Goal: Information Seeking & Learning: Compare options

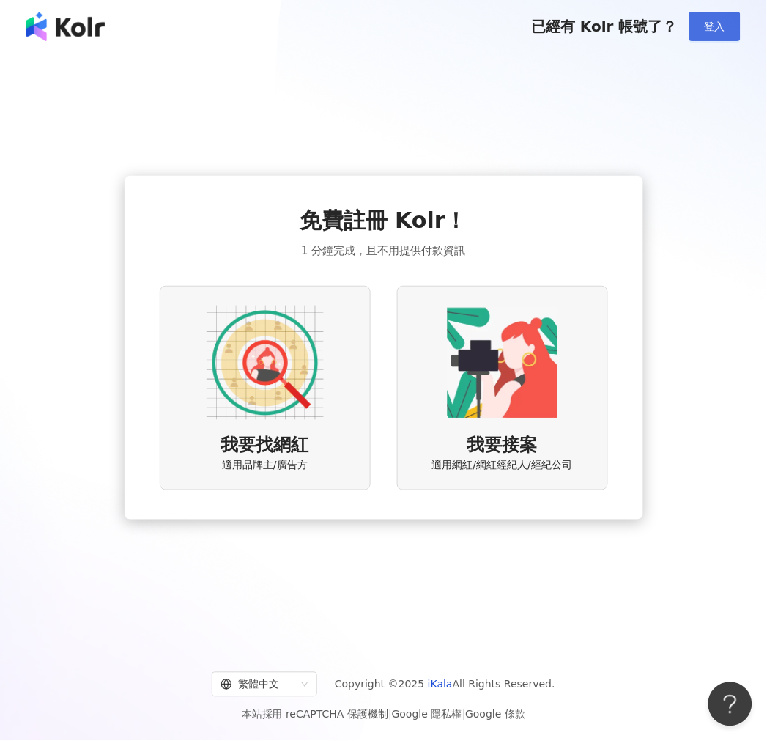
click at [701, 26] on button "登入" at bounding box center [715, 26] width 51 height 29
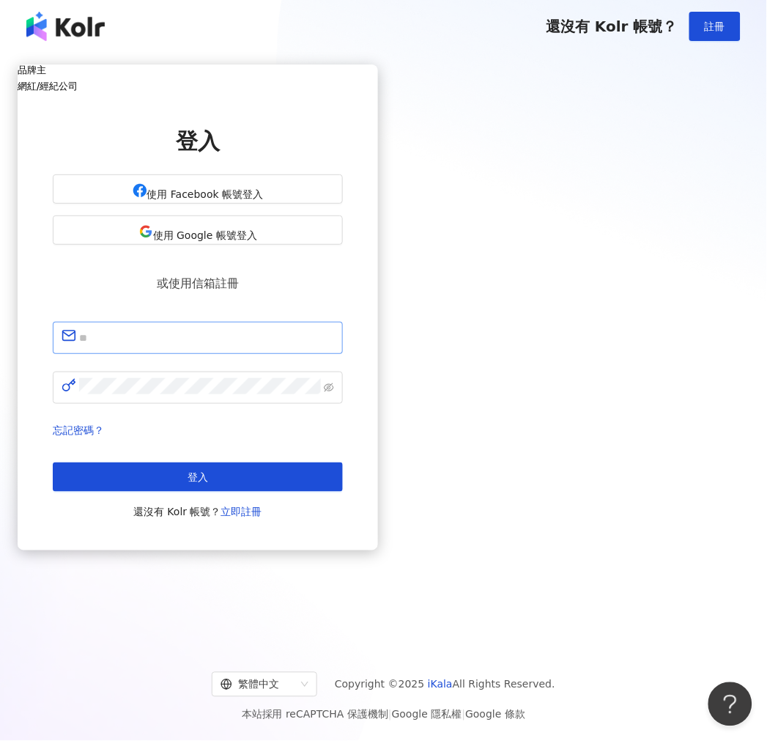
click at [328, 354] on span at bounding box center [198, 338] width 290 height 32
click at [326, 347] on input "text" at bounding box center [206, 337] width 255 height 19
type input "**********"
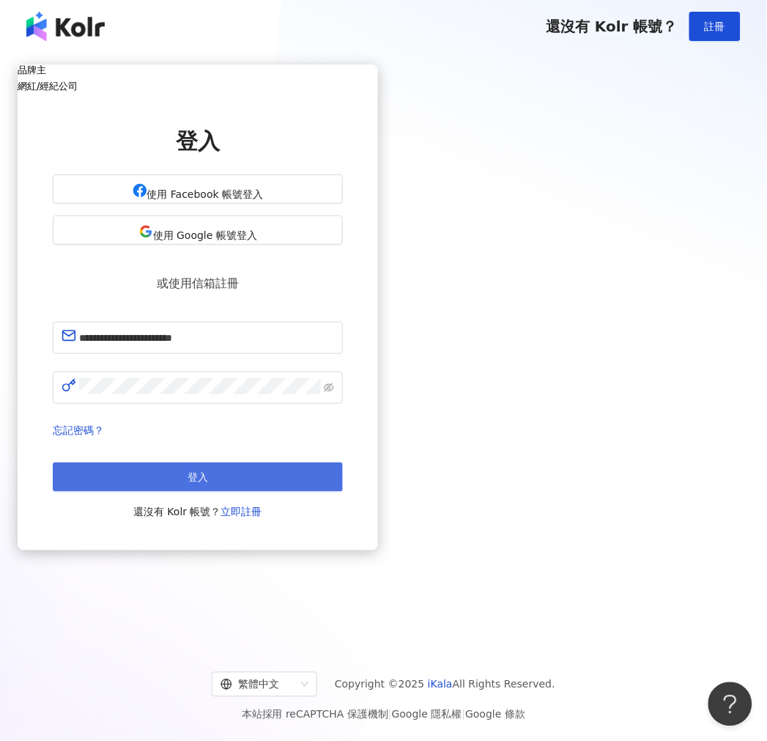
click at [342, 492] on button "登入" at bounding box center [198, 477] width 290 height 29
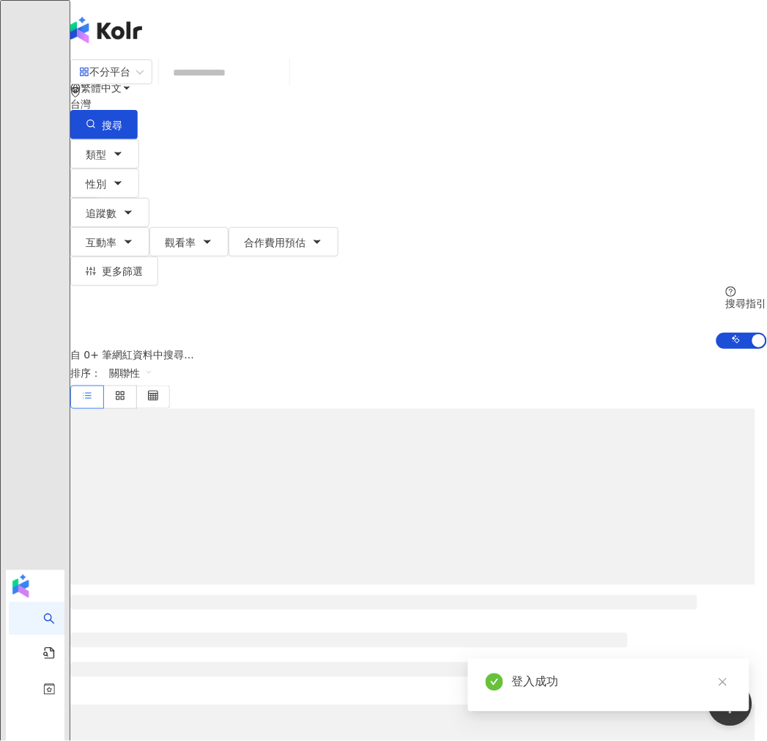
click at [284, 86] on input "search" at bounding box center [224, 73] width 119 height 28
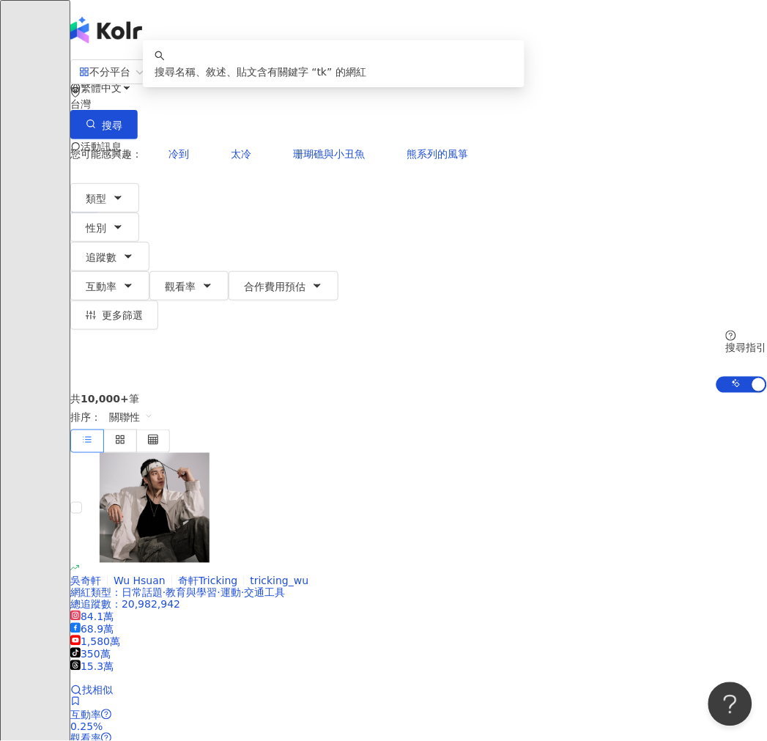
type input "*"
type input "**"
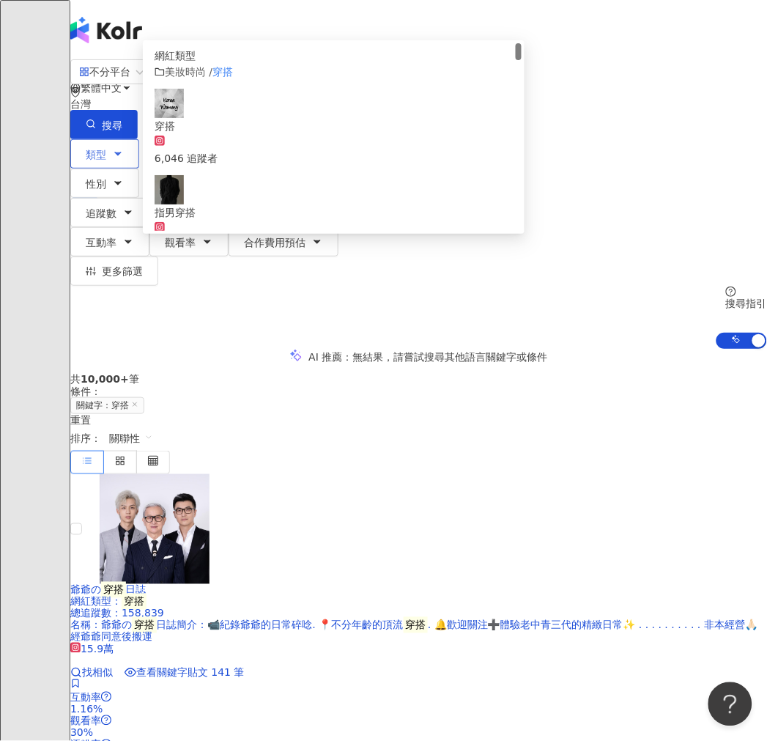
click at [139, 139] on button "類型" at bounding box center [104, 153] width 69 height 29
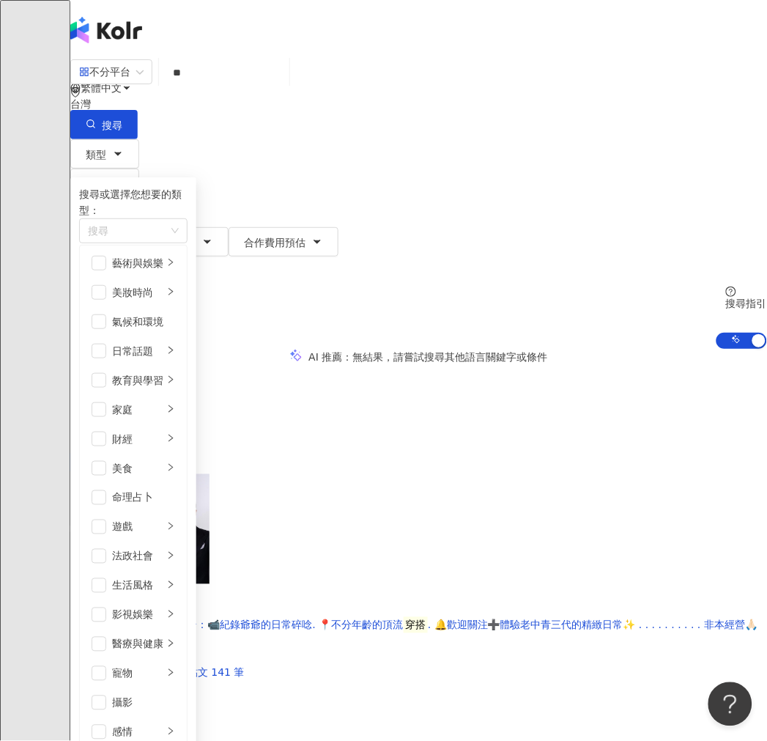
click at [150, 198] on button "追蹤數" at bounding box center [109, 212] width 79 height 29
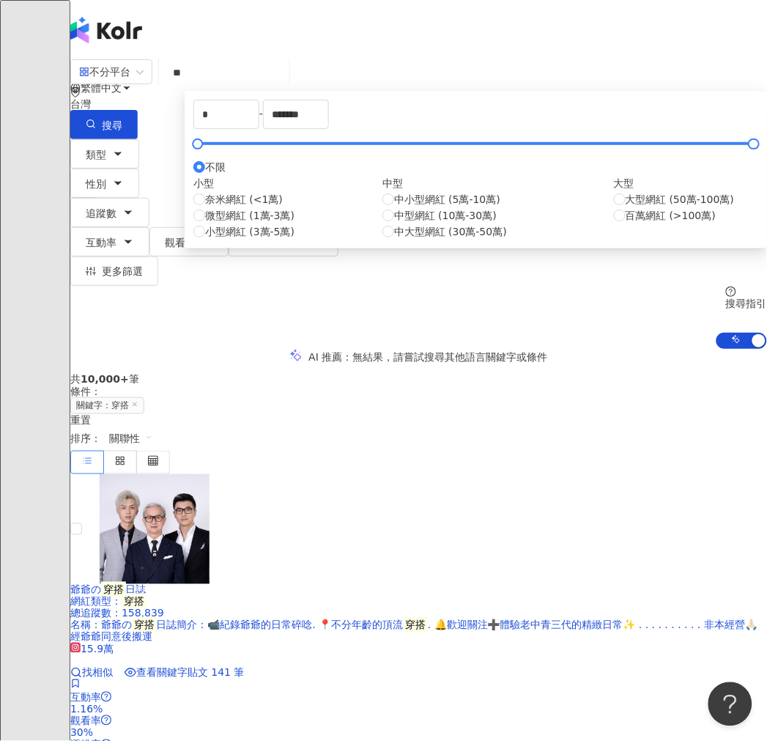
type input "****"
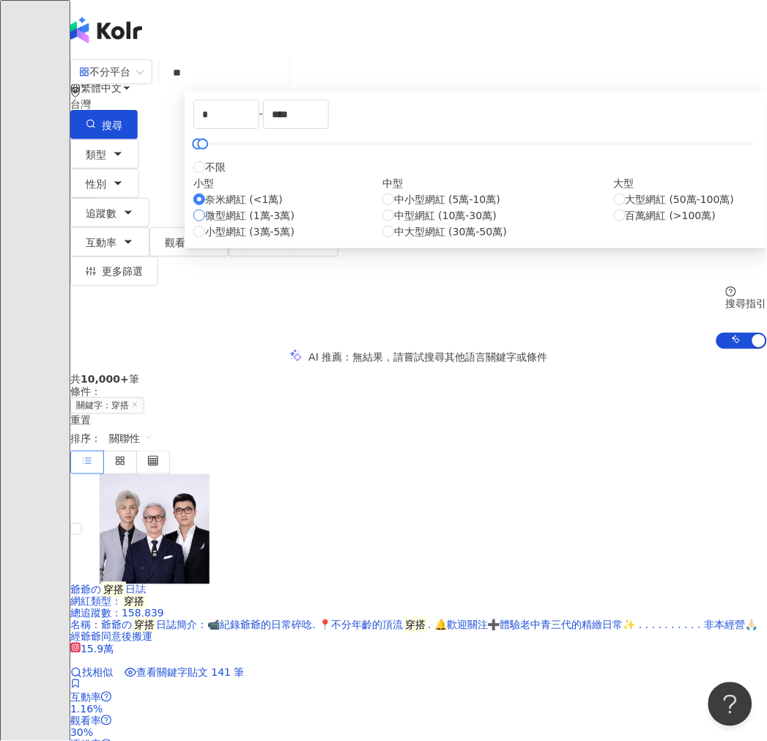
type input "*****"
type textarea "***"
drag, startPoint x: 331, startPoint y: 189, endPoint x: 243, endPoint y: 193, distance: 88.0
click at [243, 193] on div "***** - ***** 不限 小型 奈米網紅 (<1萬) 微型網紅 (1萬-3萬) 小型網紅 (3萬-5萬) 中型 中小型網紅 (5萬-10萬) 中型網紅…" at bounding box center [476, 170] width 583 height 158
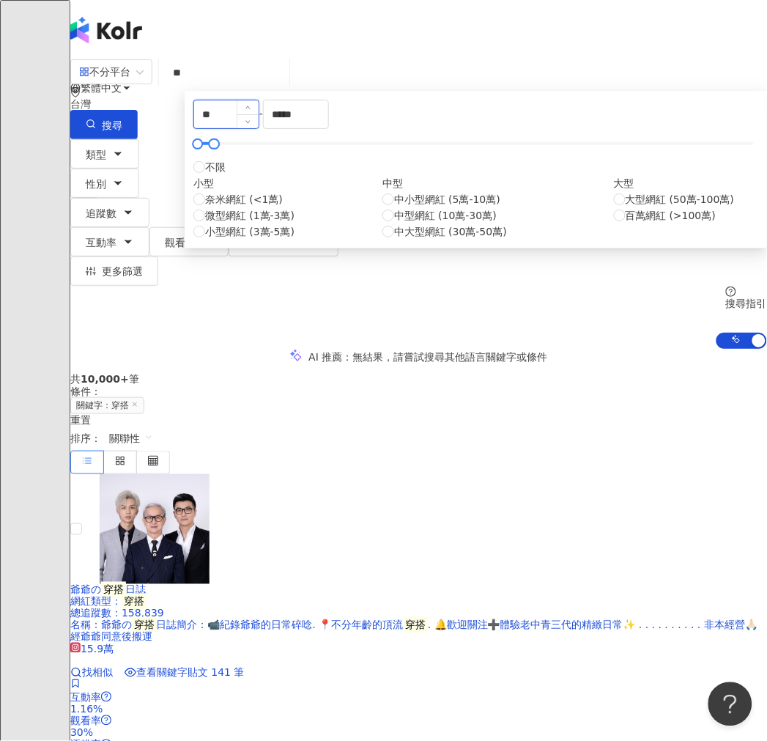
type input "*"
drag, startPoint x: 509, startPoint y: 194, endPoint x: 432, endPoint y: 193, distance: 77.0
click at [432, 193] on div "* - ***** 不限 小型 奈米網紅 (<1萬) 微型網紅 (1萬-3萬) 小型網紅 (3萬-5萬) 中型 中小型網紅 (5萬-10萬) 中型網紅 (10…" at bounding box center [476, 170] width 565 height 140
type input "*****"
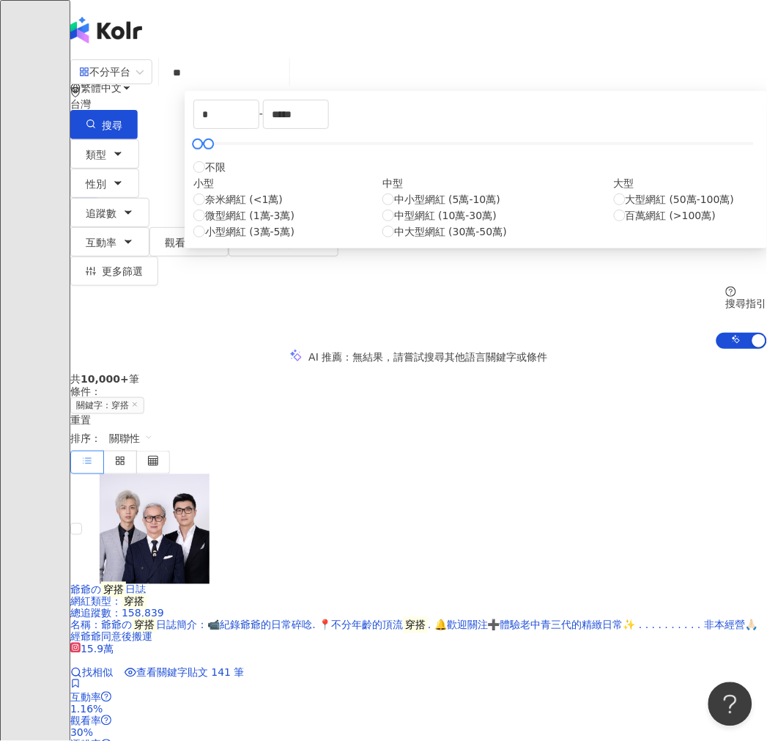
click at [649, 210] on div "* - ***** 不限 小型 奈米網紅 (<1萬) 微型網紅 (1萬-3萬) 小型網紅 (3萬-5萬) 中型 中小型網紅 (5萬-10萬) 中型網紅 (10…" at bounding box center [476, 170] width 565 height 140
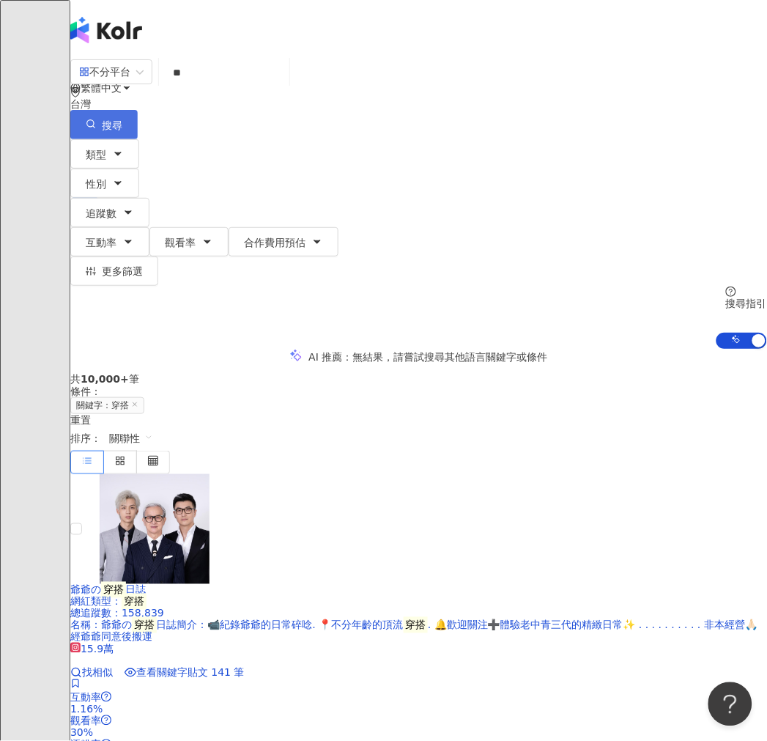
click at [122, 119] on span "搜尋" at bounding box center [112, 125] width 21 height 12
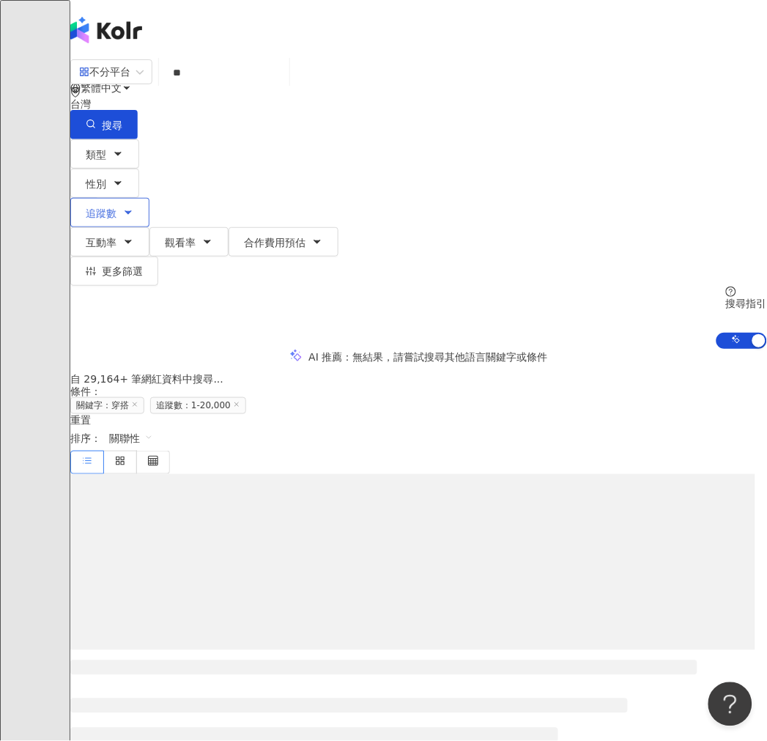
click at [134, 207] on icon "button" at bounding box center [128, 213] width 12 height 12
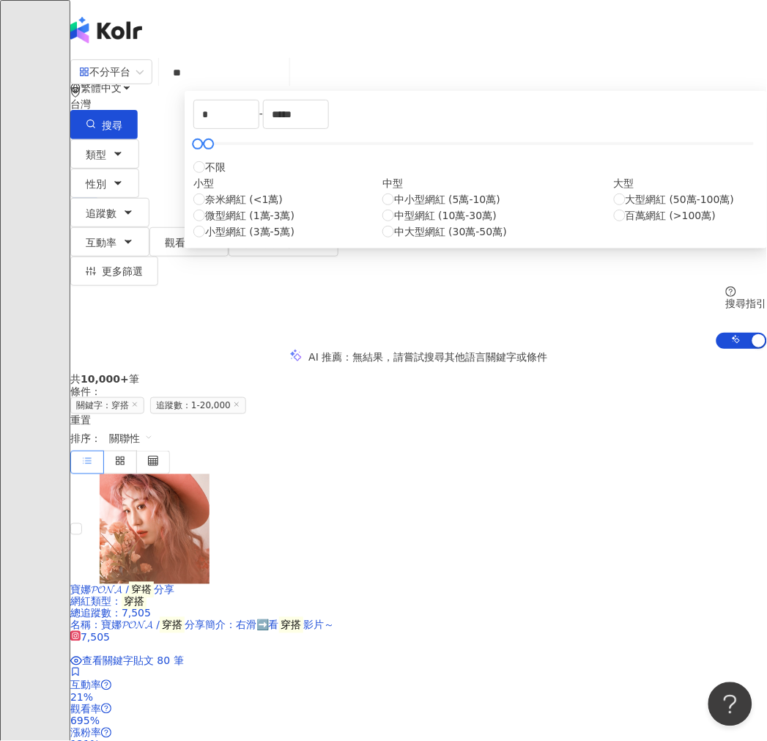
click at [227, 166] on div "類型 性別 追蹤數 互動率 觀看率 合作費用預估 更多篩選 * - ***** 不限 小型 奈米網紅 (<1萬) 微型網紅 (1萬-3萬) 小型網紅 (3萬-…" at bounding box center [418, 212] width 697 height 147
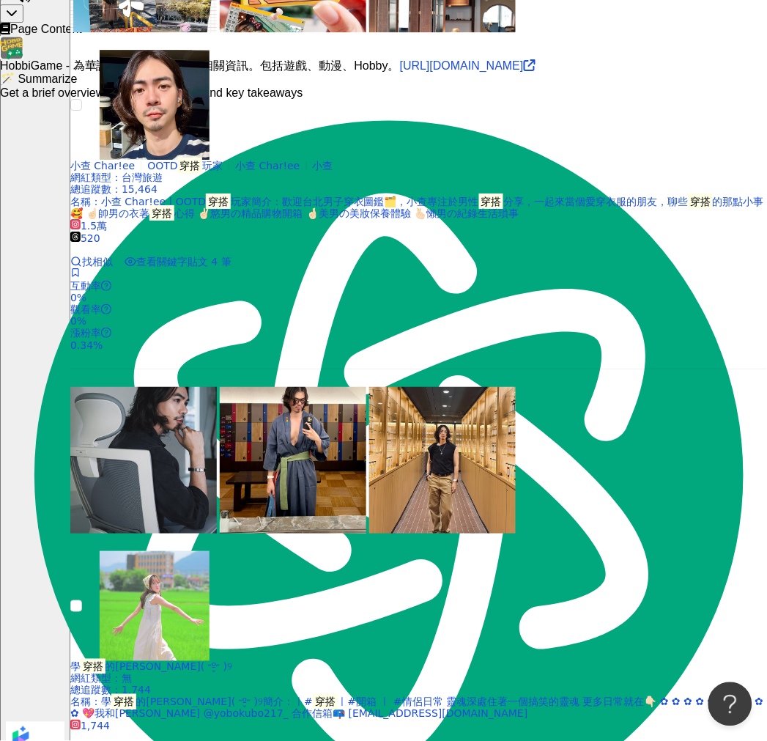
scroll to position [2825, 0]
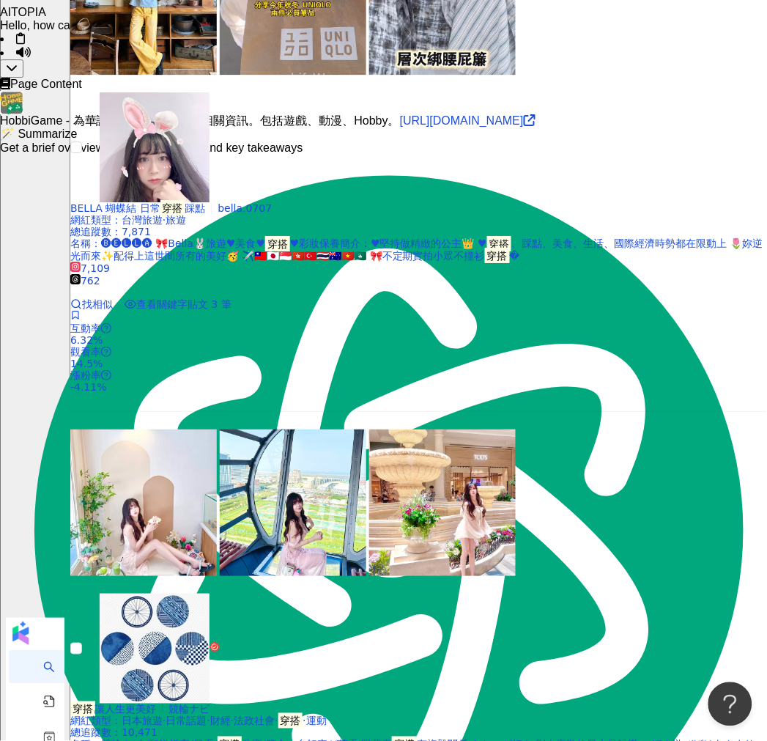
scroll to position [2776, 0]
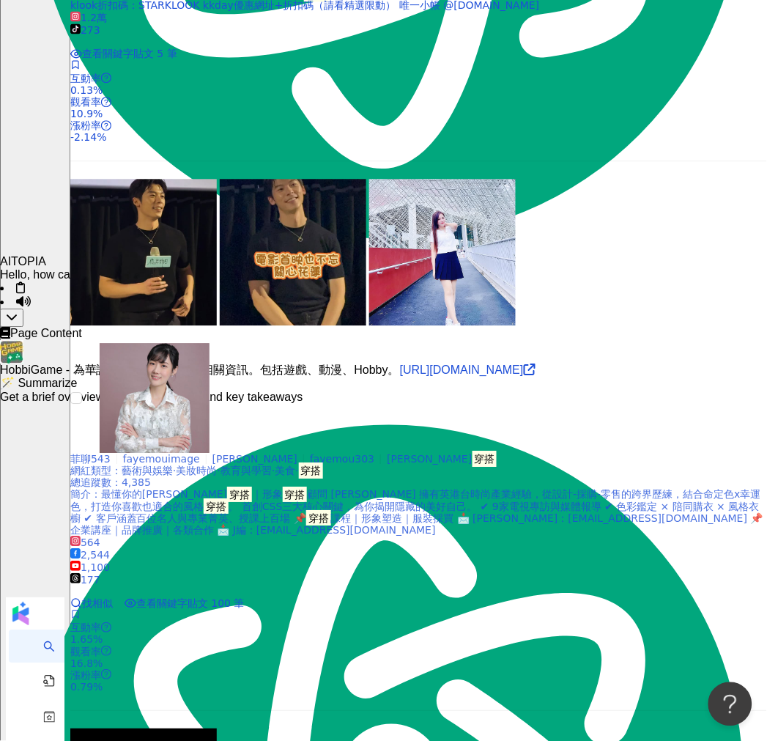
scroll to position [2585, 0]
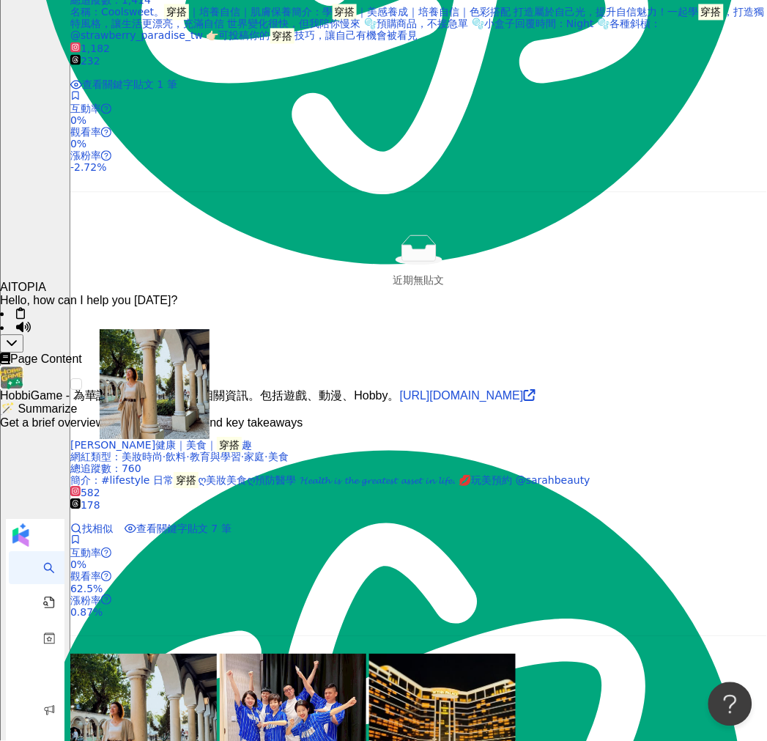
scroll to position [2538, 0]
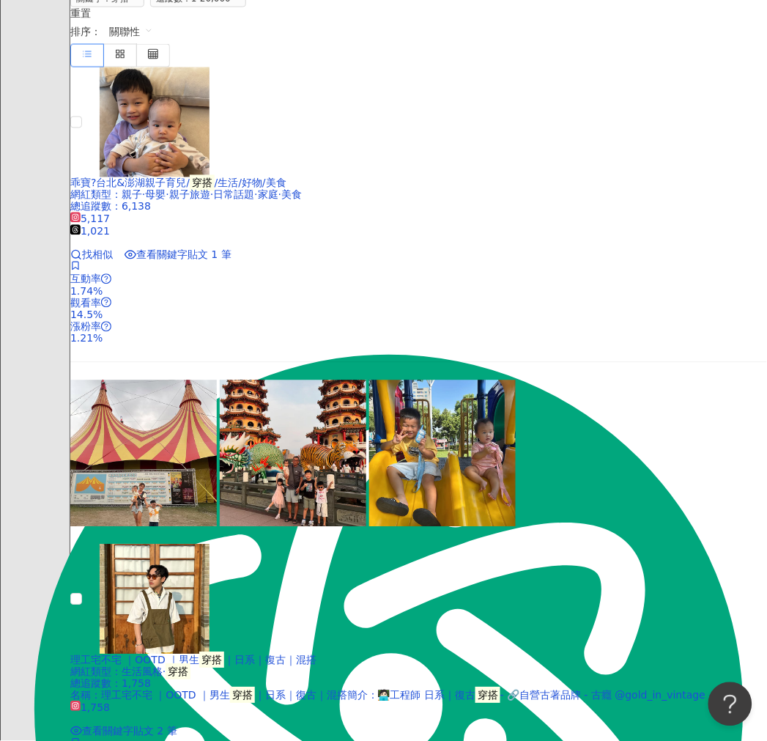
scroll to position [0, 0]
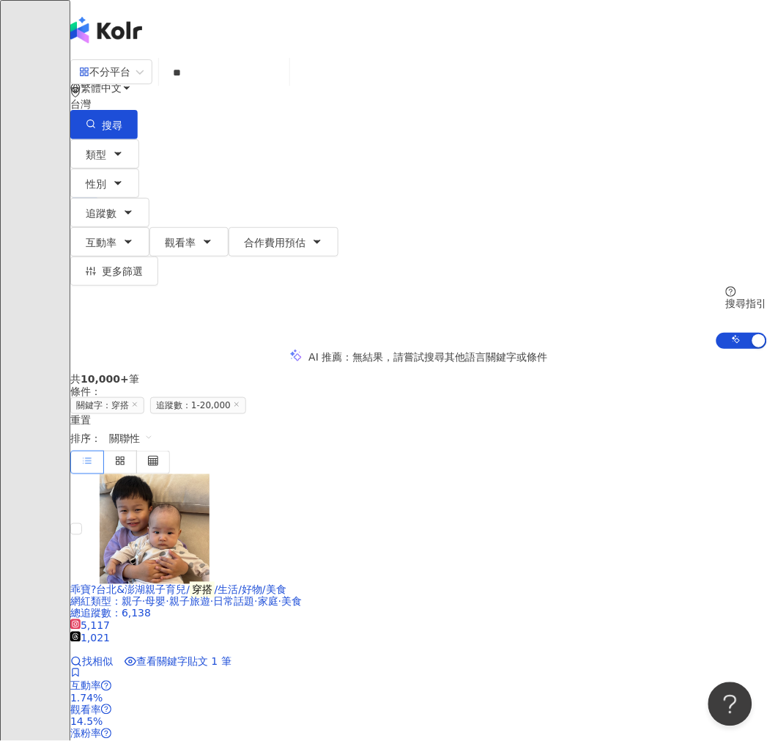
click at [284, 86] on input "**" at bounding box center [224, 73] width 119 height 28
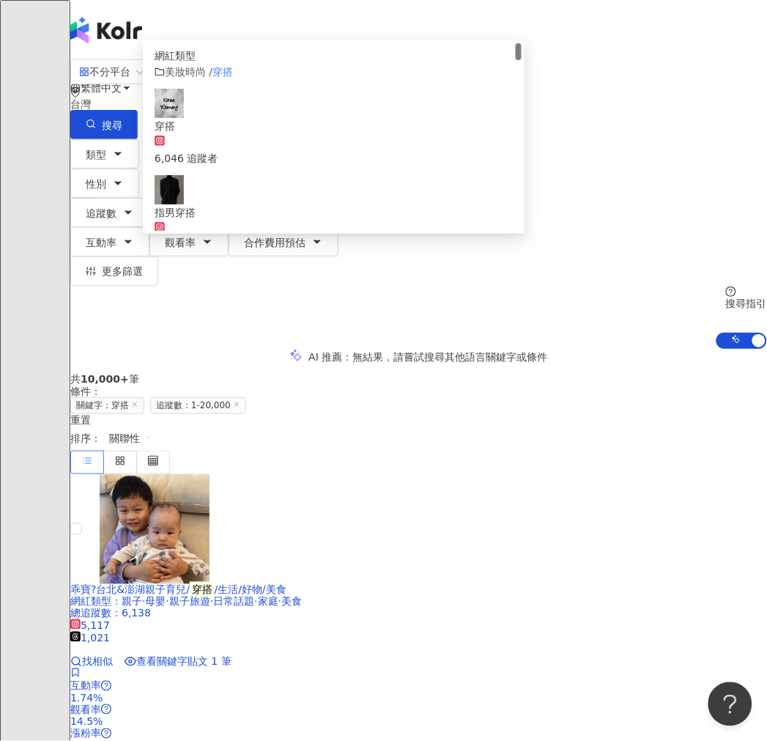
click at [209, 86] on input "**" at bounding box center [224, 73] width 119 height 28
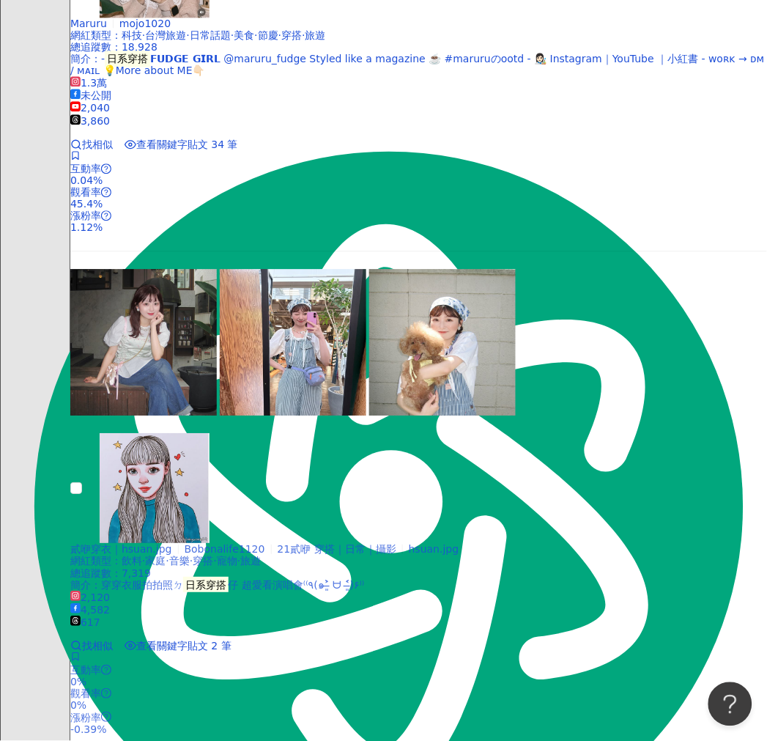
scroll to position [244, 0]
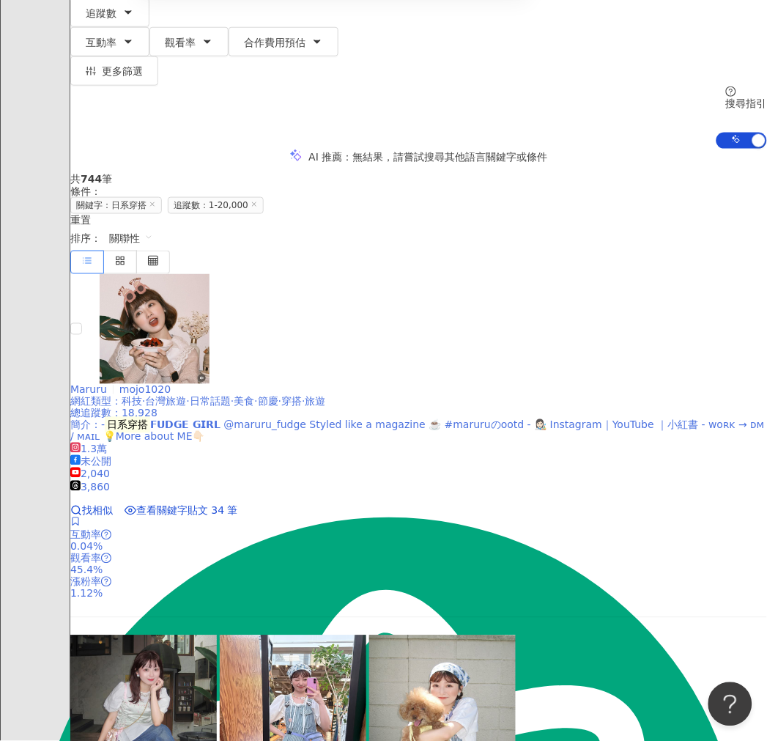
type input "****"
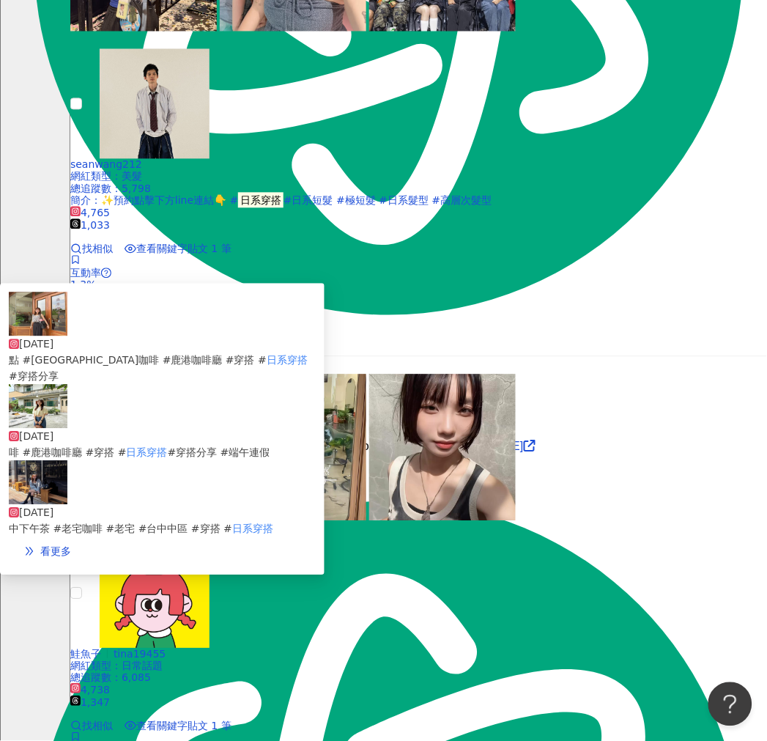
scroll to position [2827, 0]
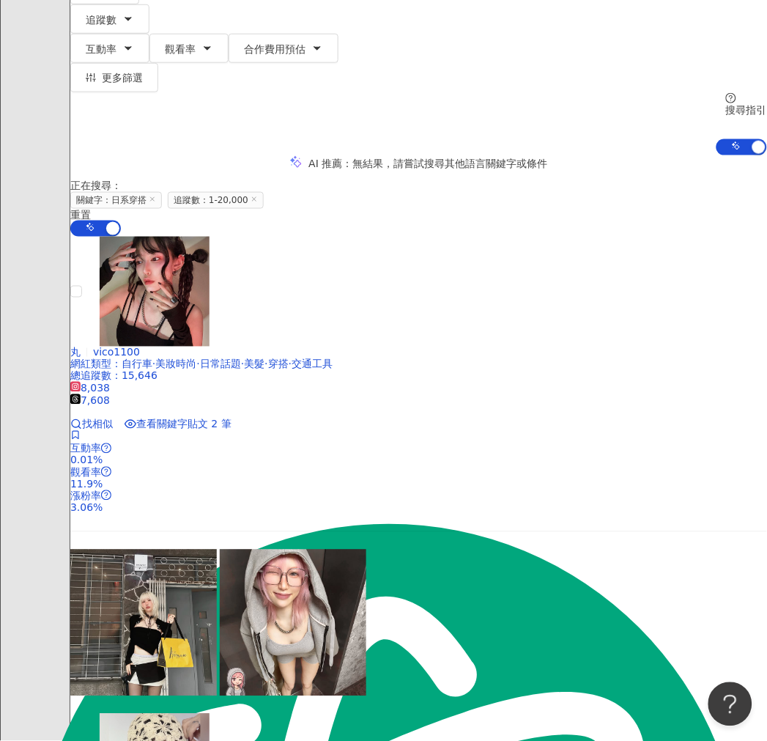
scroll to position [325, 0]
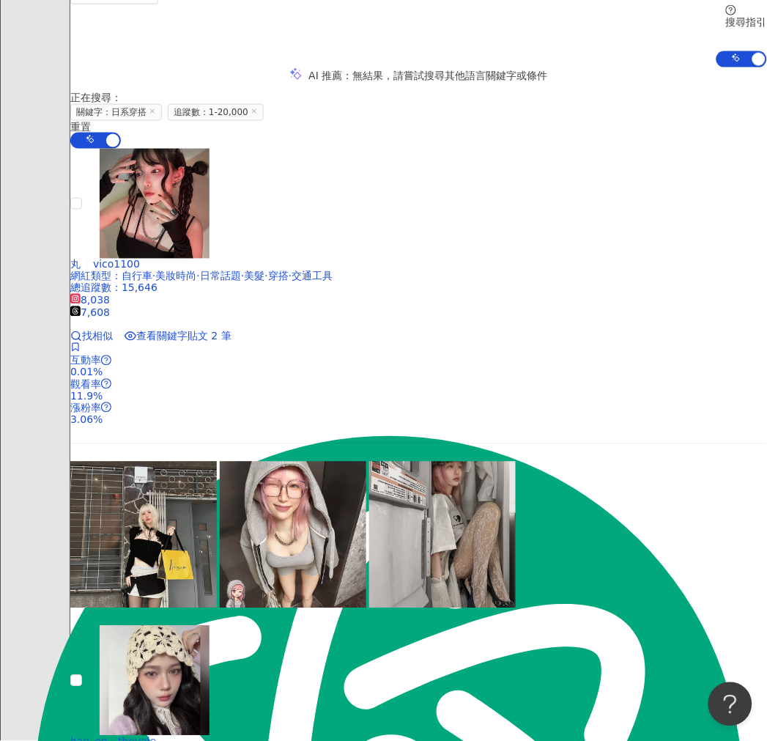
drag, startPoint x: 362, startPoint y: 298, endPoint x: 97, endPoint y: 235, distance: 272.0
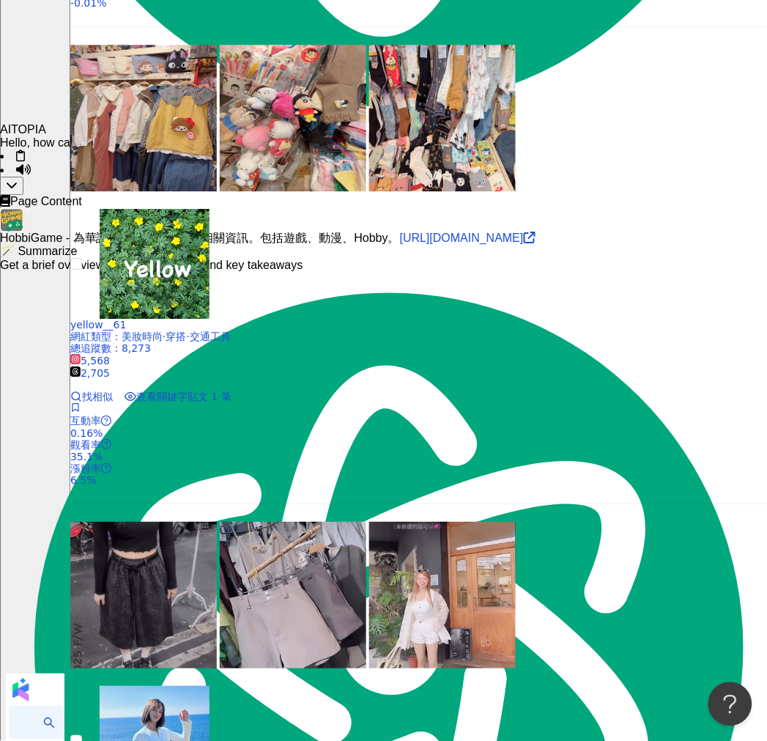
scroll to position [2687, 0]
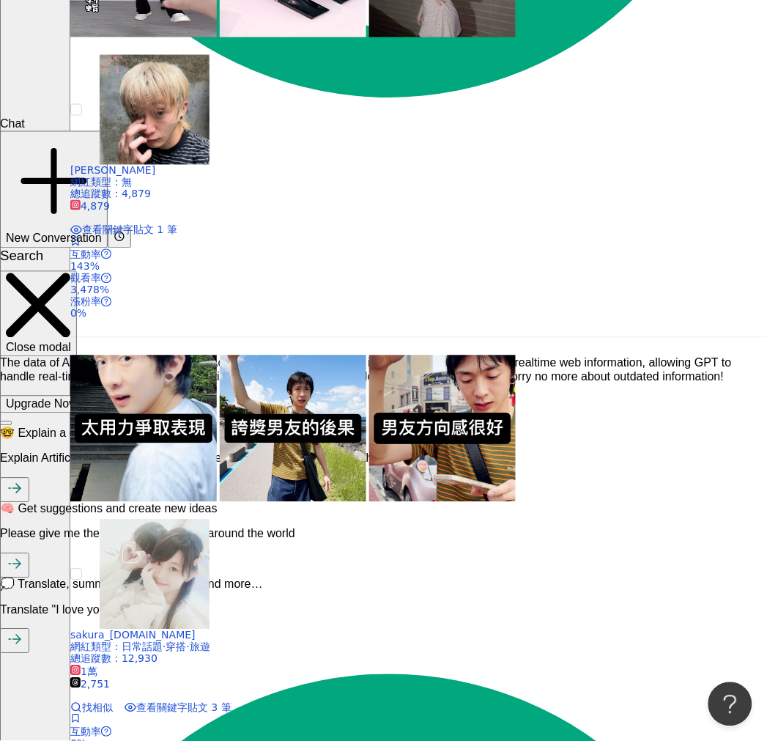
scroll to position [1466, 0]
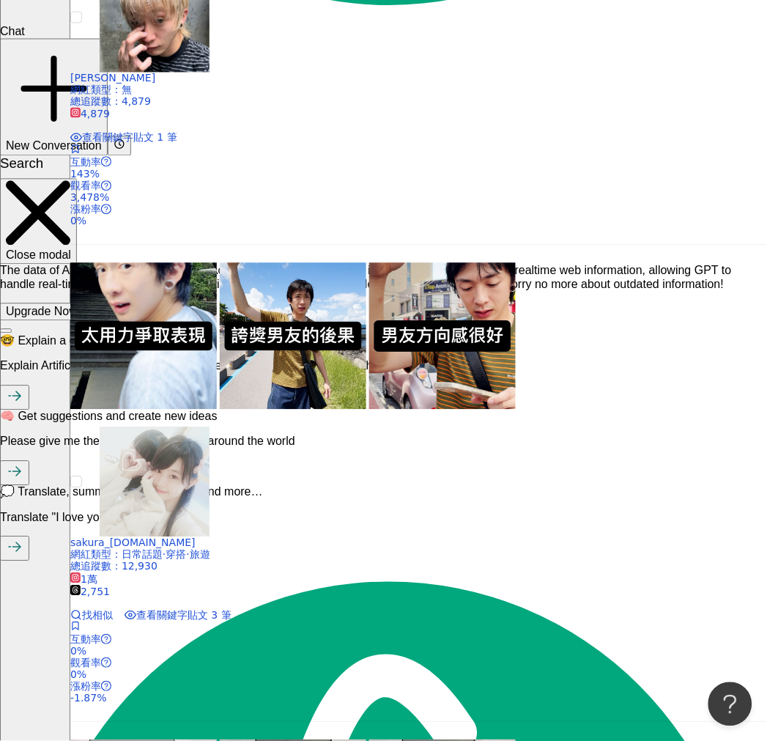
drag, startPoint x: 336, startPoint y: 390, endPoint x: 64, endPoint y: 336, distance: 277.3
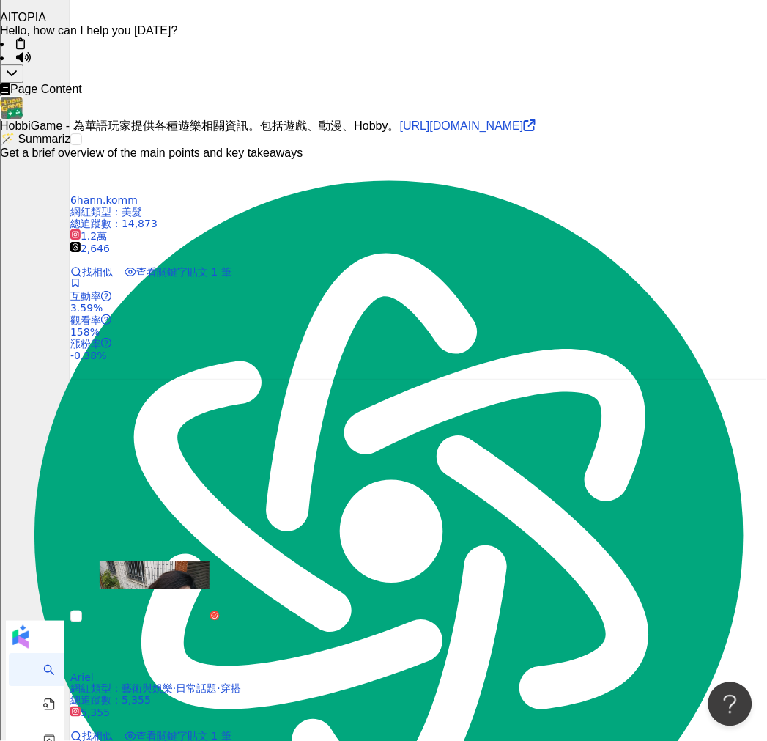
scroll to position [2769, 0]
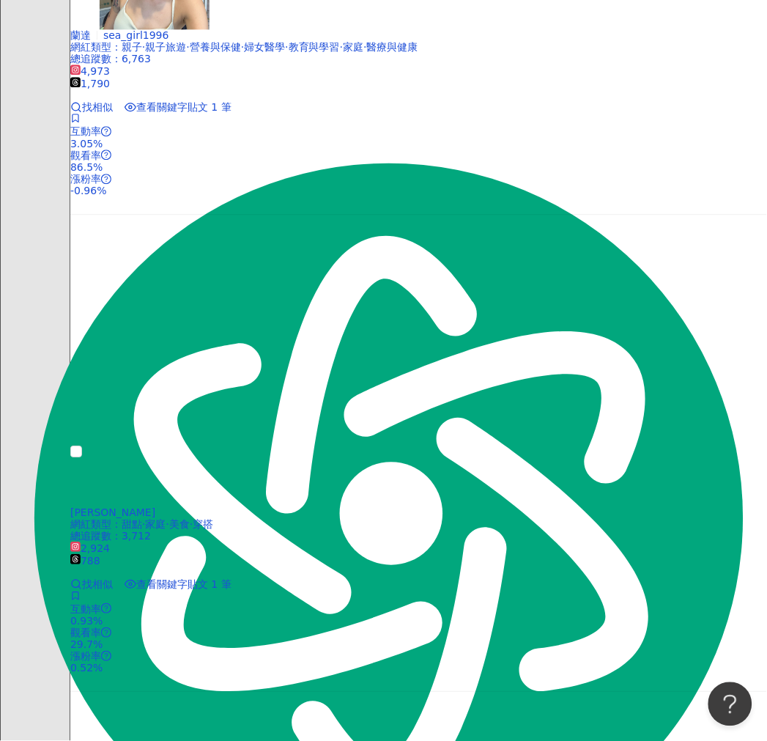
scroll to position [0, 0]
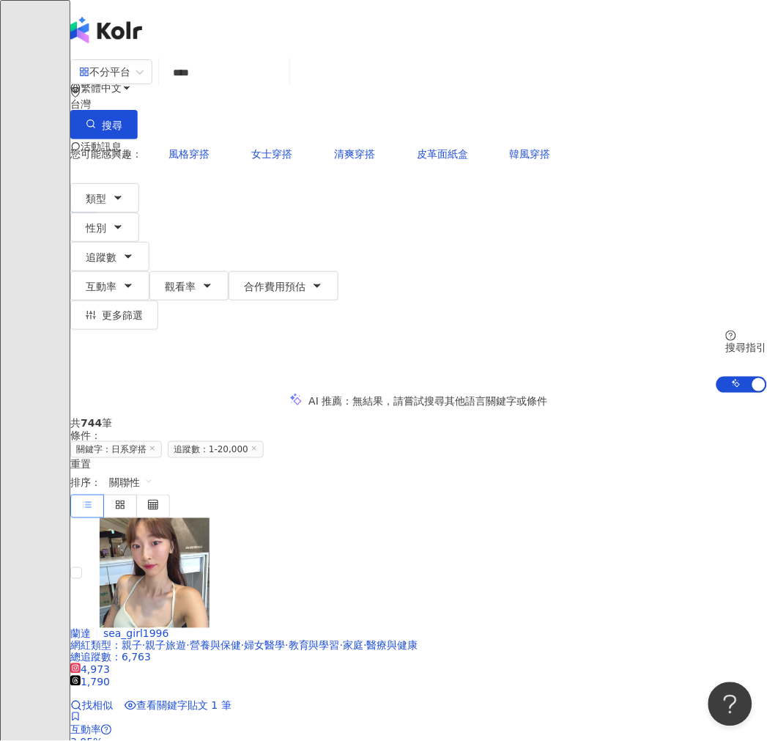
click at [153, 471] on span "關聯性" at bounding box center [131, 482] width 44 height 23
click at [647, 383] on div "追蹤數" at bounding box center [648, 383] width 37 height 16
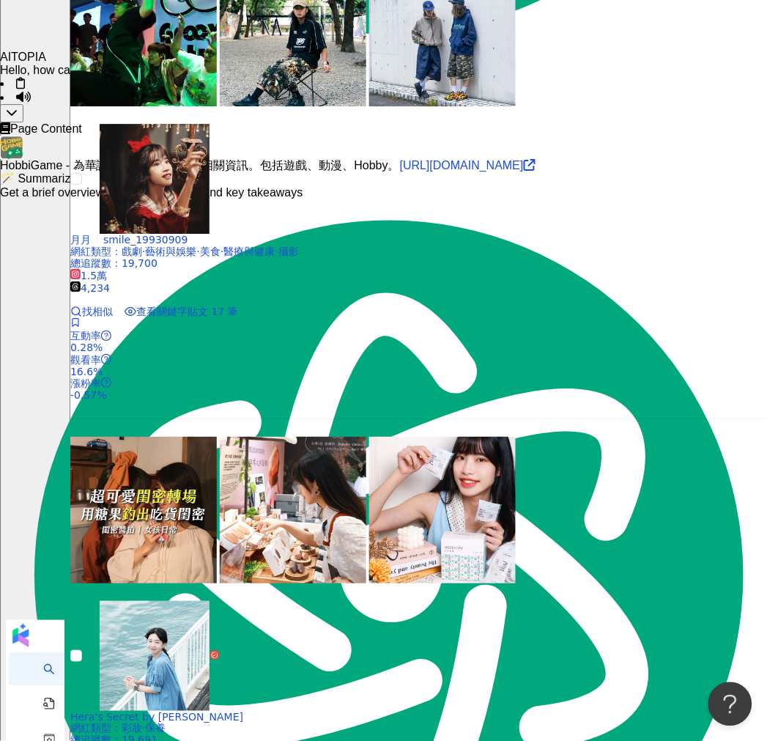
scroll to position [2737, 0]
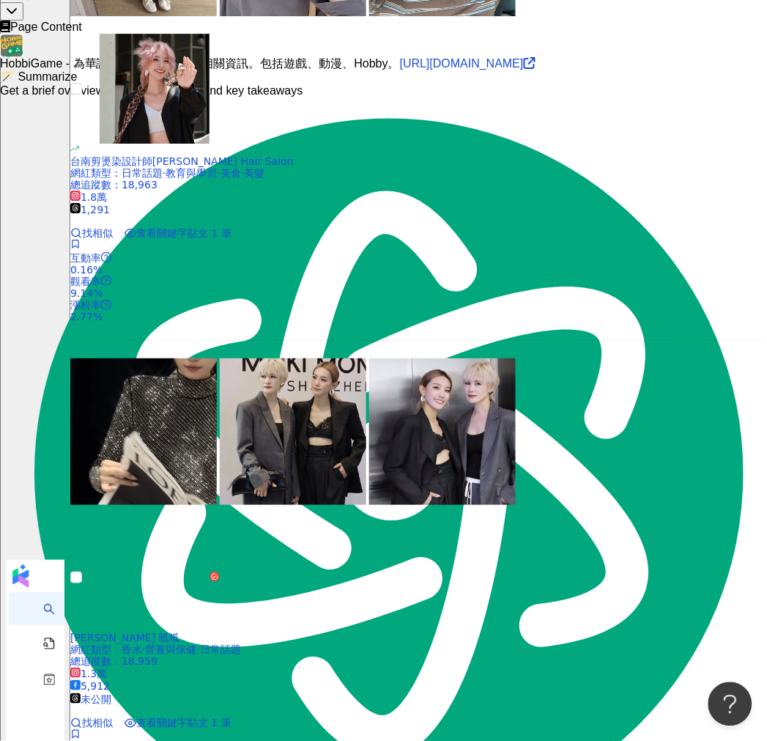
scroll to position [2828, 0]
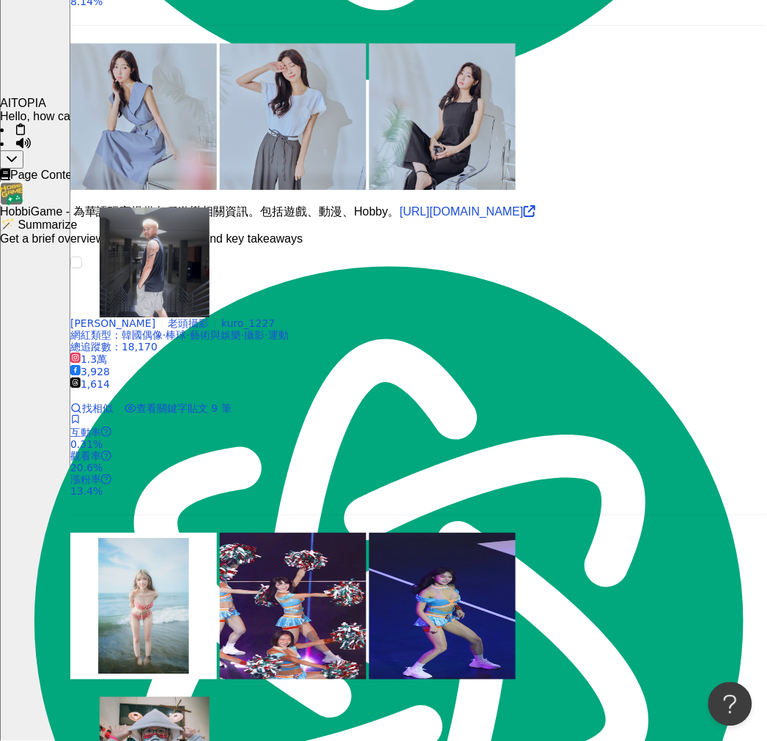
scroll to position [2835, 0]
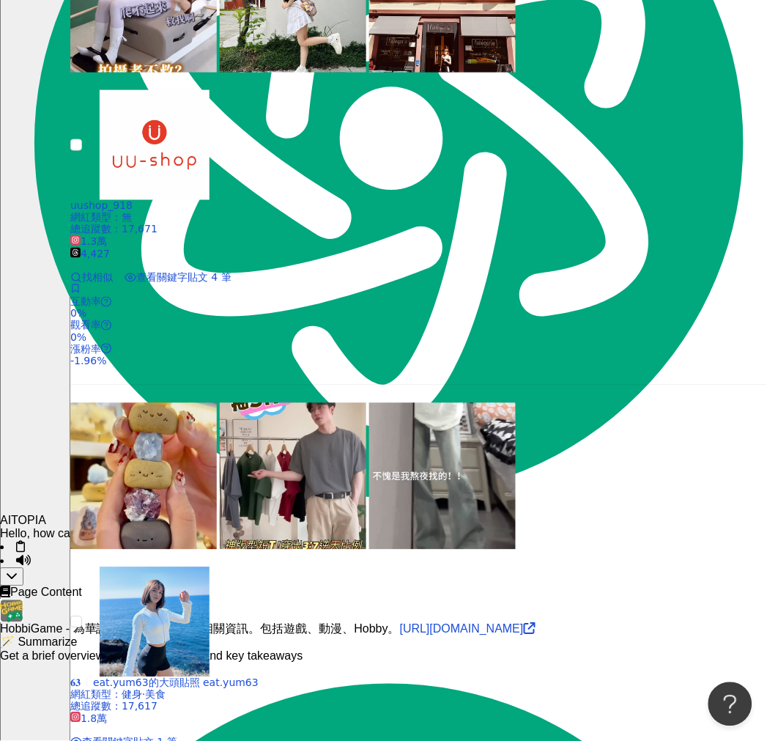
scroll to position [2280, 0]
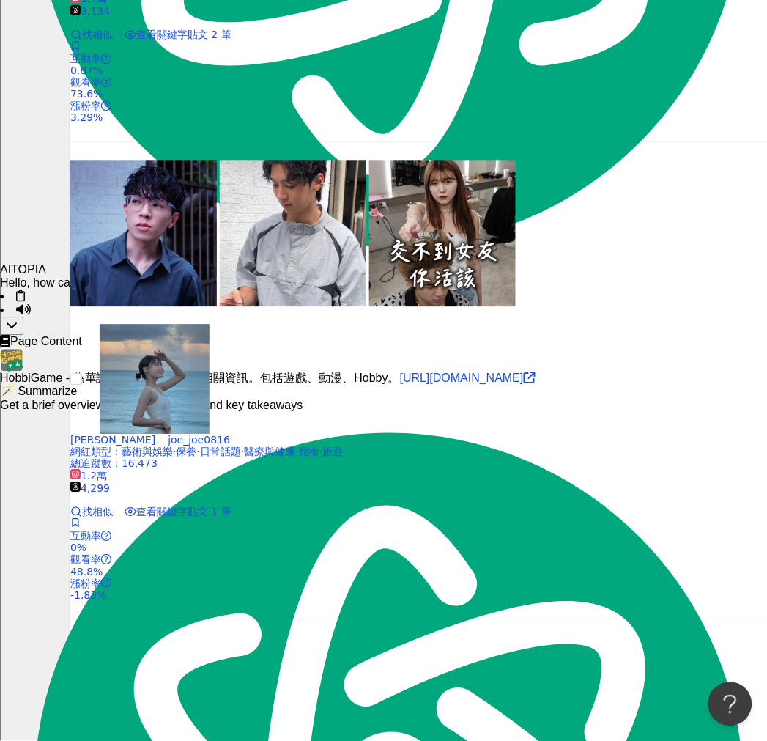
scroll to position [2687, 0]
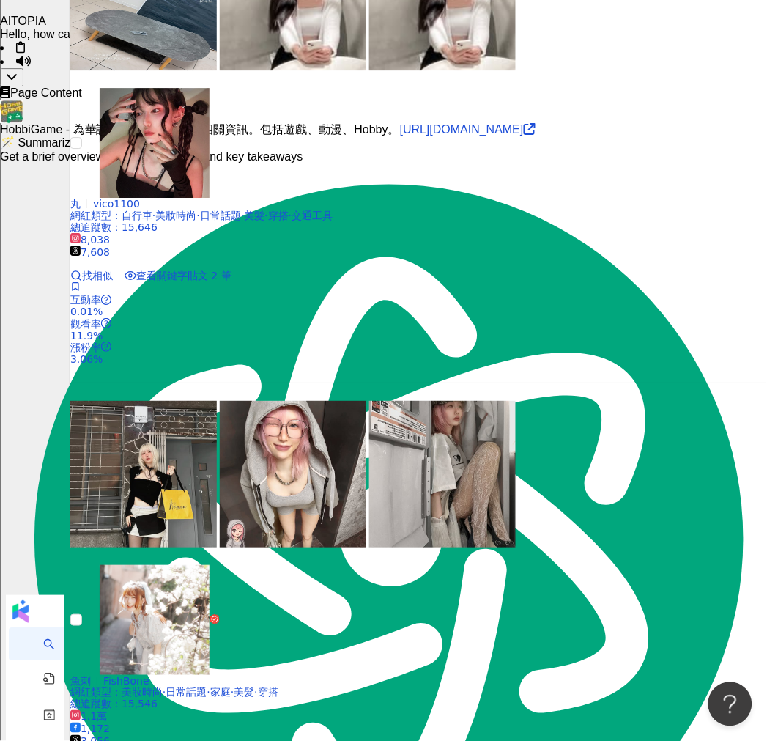
scroll to position [2761, 0]
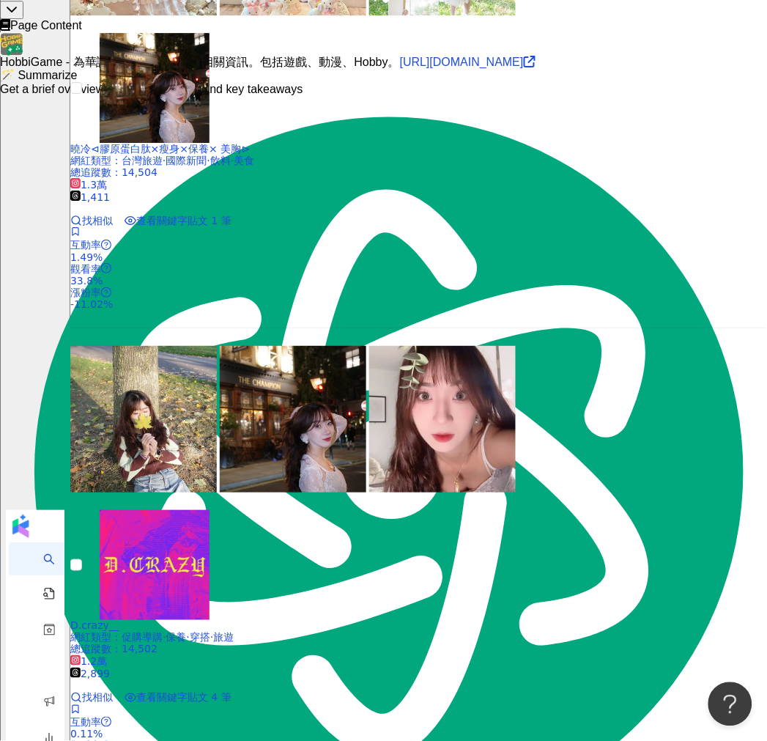
scroll to position [2830, 0]
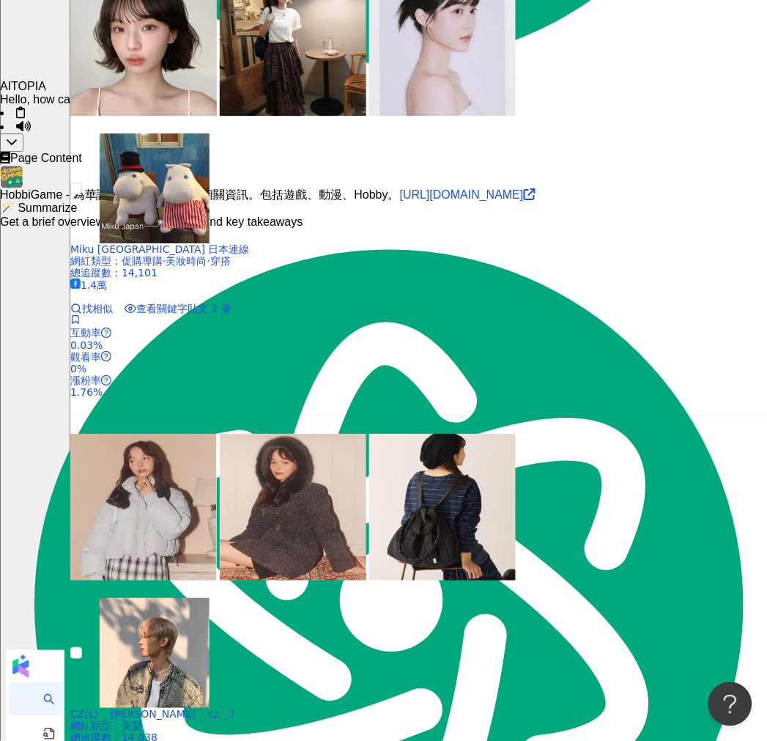
scroll to position [2848, 0]
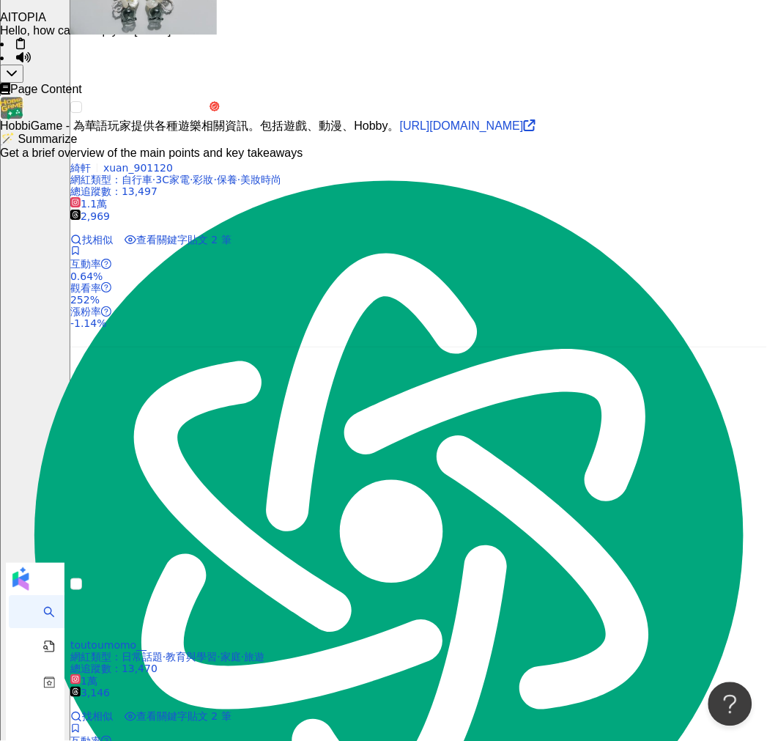
scroll to position [2799, 0]
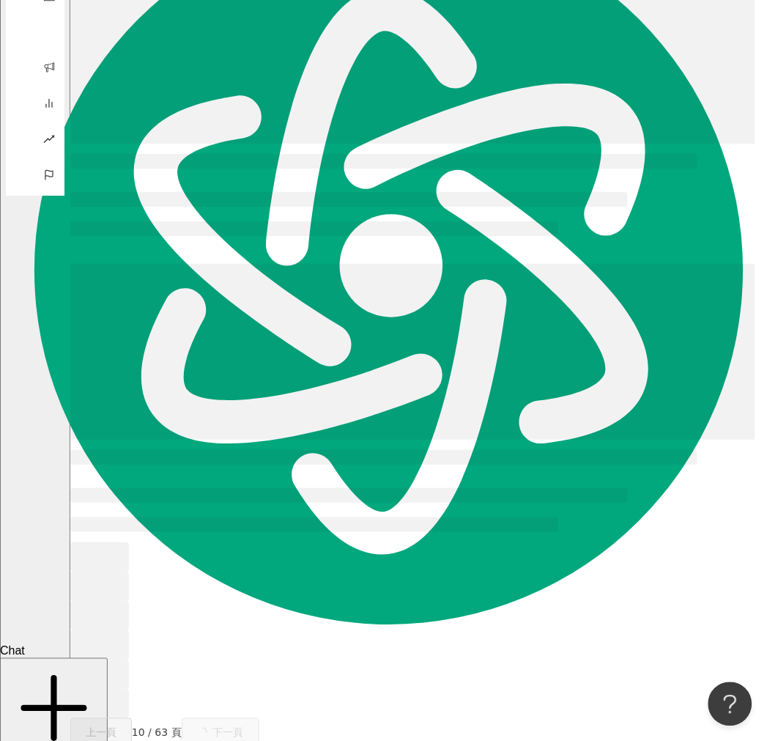
scroll to position [0, 0]
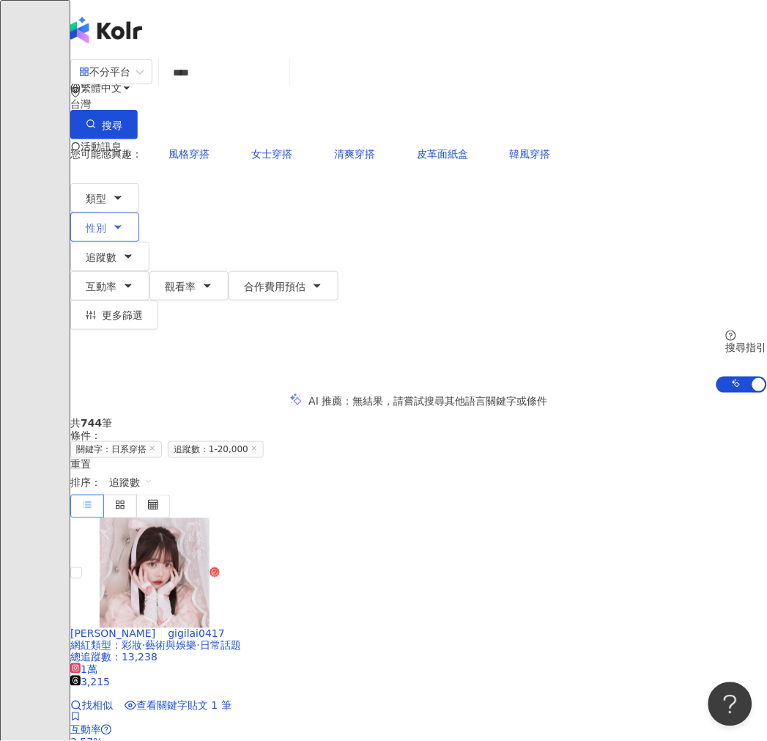
click at [106, 222] on span "性別" at bounding box center [96, 228] width 21 height 12
click at [217, 147] on span "男" at bounding box center [228, 138] width 22 height 16
click at [96, 119] on icon "button" at bounding box center [91, 124] width 10 height 10
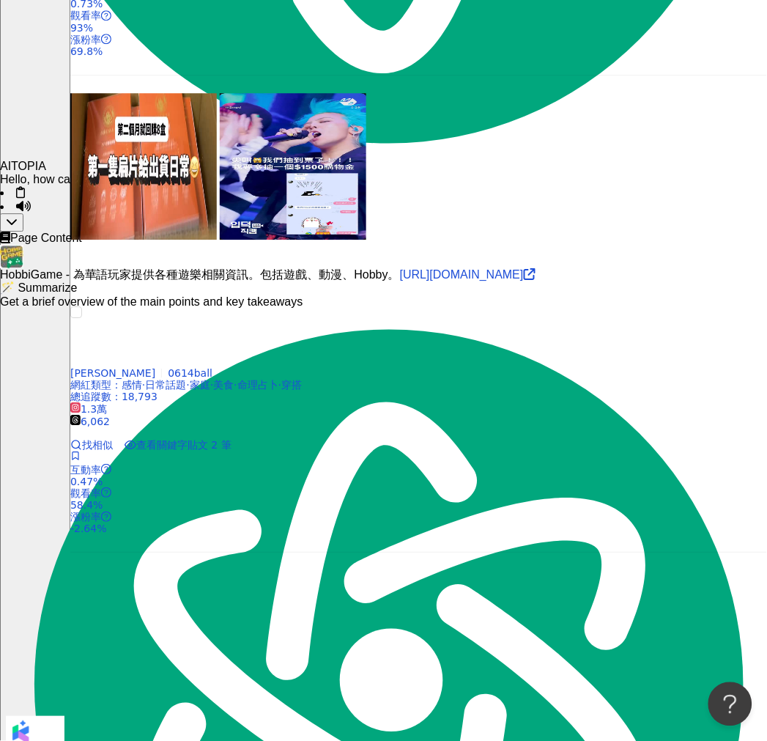
scroll to position [2731, 0]
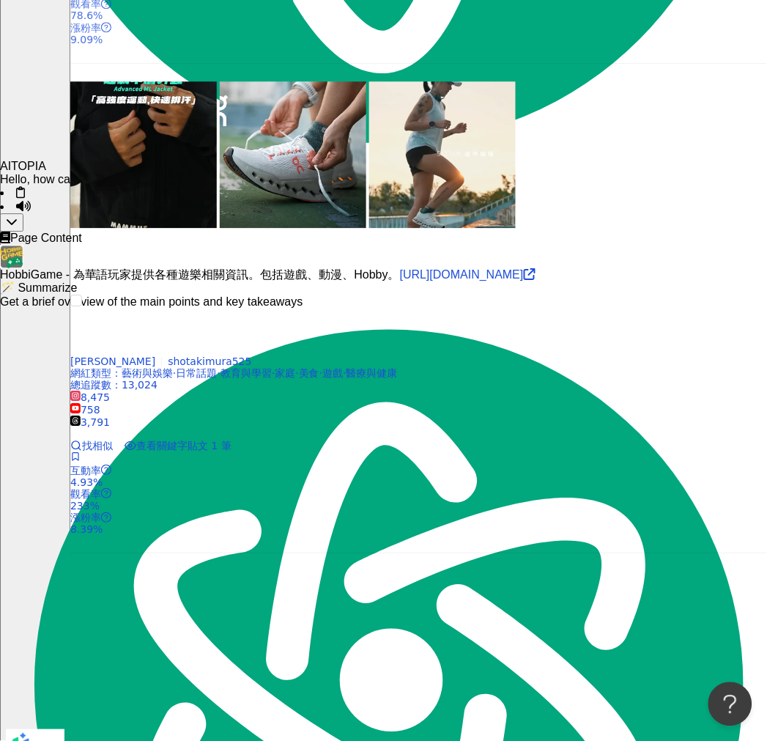
scroll to position [2780, 0]
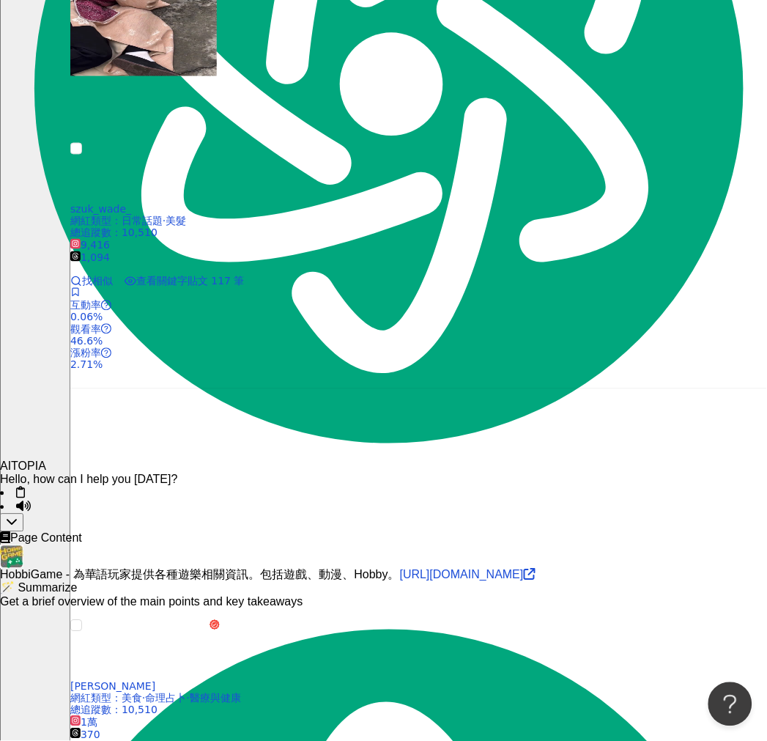
scroll to position [2325, 0]
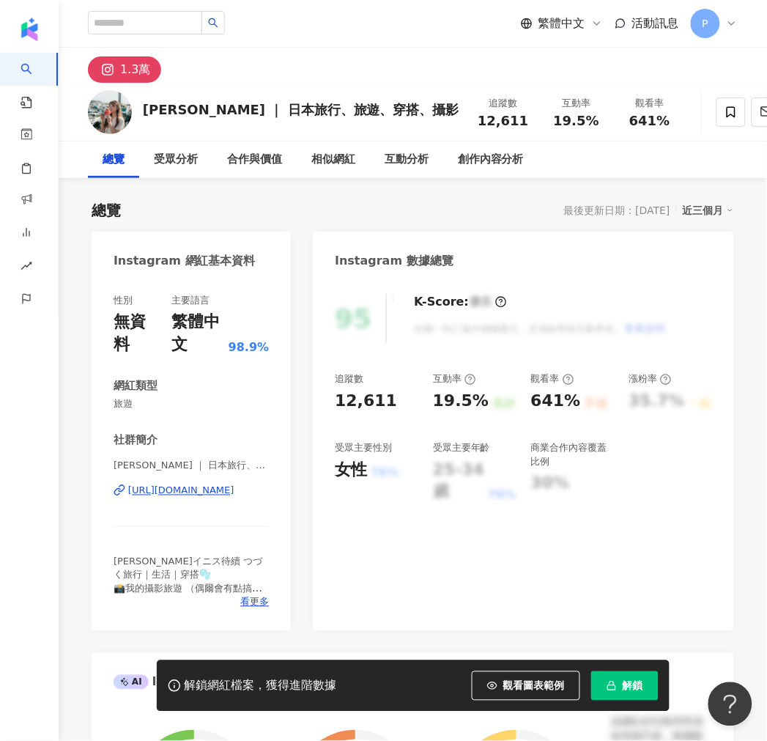
click at [163, 489] on div "https://www.instagram.com/yannes_1919/" at bounding box center [181, 491] width 106 height 13
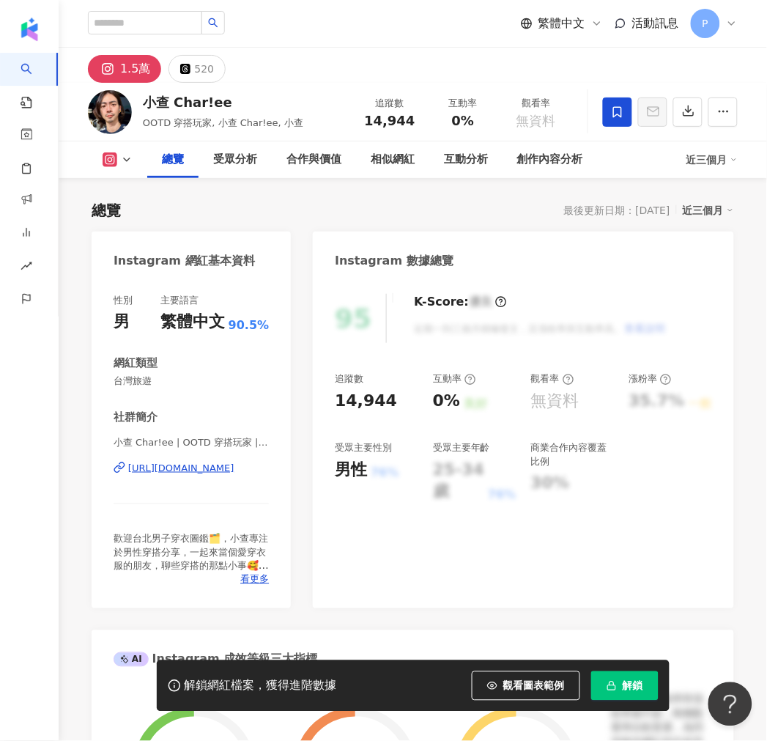
drag, startPoint x: 147, startPoint y: 466, endPoint x: 142, endPoint y: 438, distance: 28.2
click at [147, 466] on div "https://www.instagram.com/char_le/" at bounding box center [181, 468] width 106 height 13
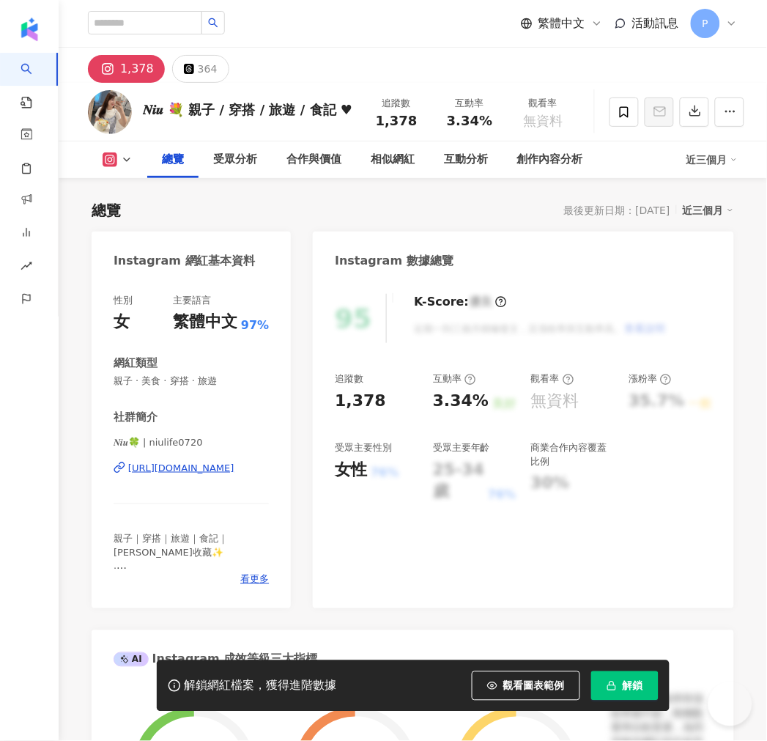
scroll to position [108, 0]
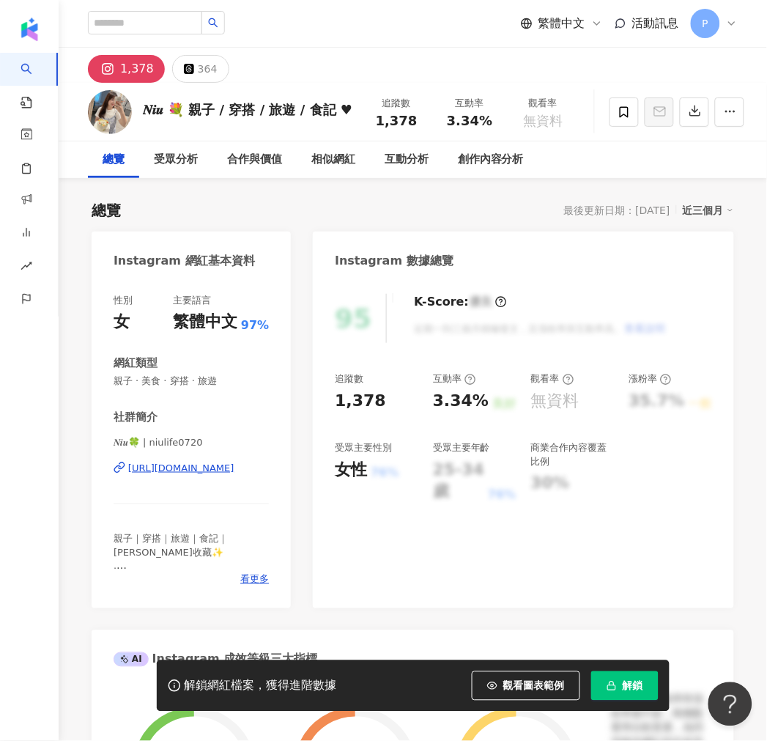
click at [147, 467] on div "https://www.instagram.com/niulife0720/" at bounding box center [181, 468] width 106 height 13
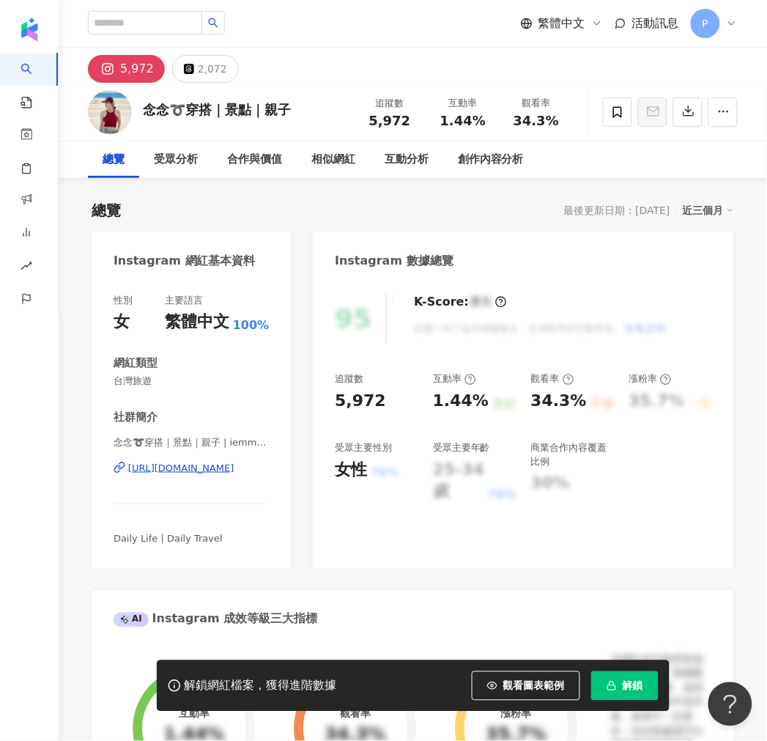
drag, startPoint x: 163, startPoint y: 191, endPoint x: 158, endPoint y: 471, distance: 280.1
click at [158, 471] on div "https://www.instagram.com/iemma_yang/" at bounding box center [181, 468] width 106 height 13
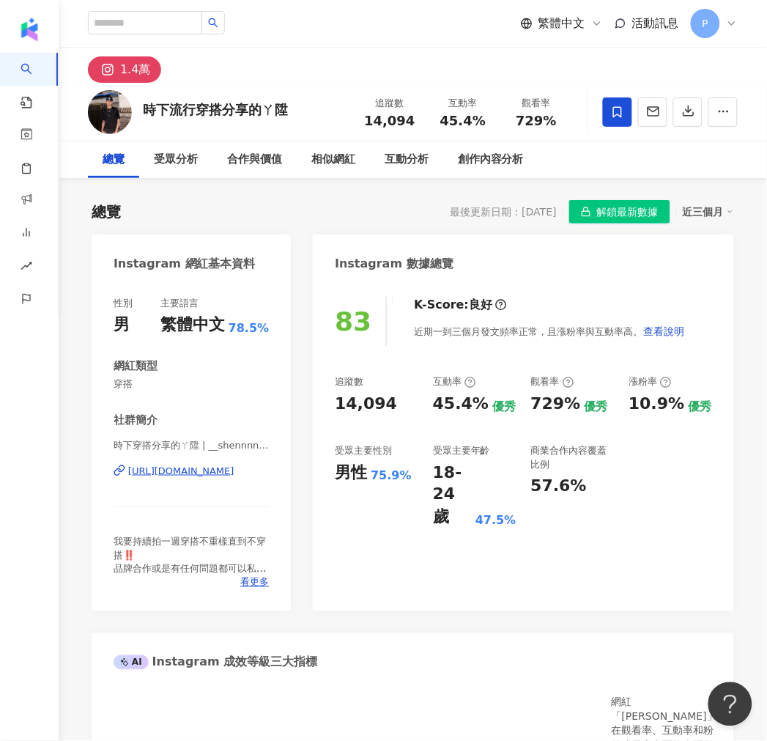
click at [161, 473] on div "https://www.instagram.com/__shennnnn__/" at bounding box center [181, 471] width 106 height 13
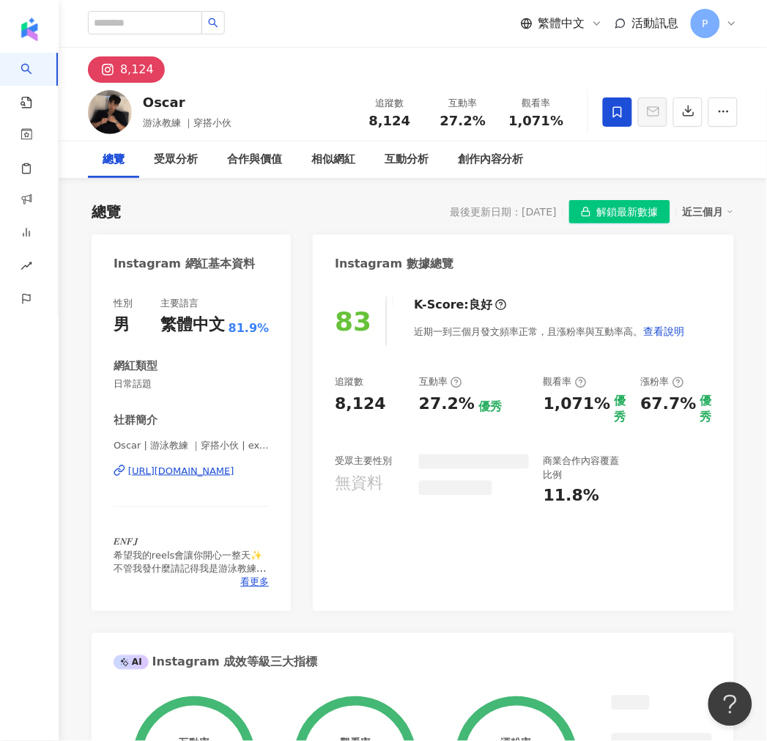
click at [170, 473] on div "https://www.instagram.com/exercise_oscar/" at bounding box center [181, 471] width 106 height 13
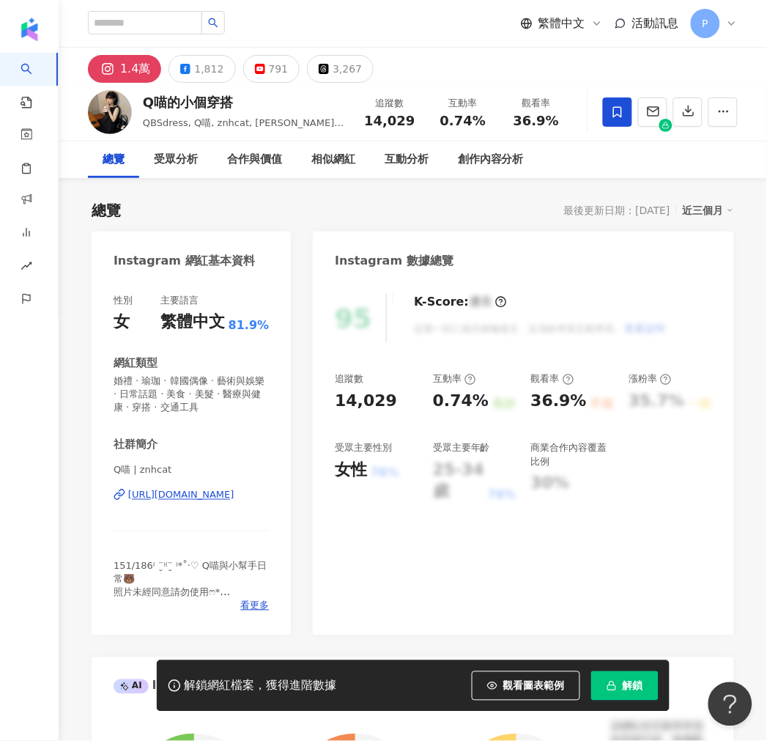
click at [189, 498] on div "https://www.instagram.com/znhcat/" at bounding box center [181, 495] width 106 height 13
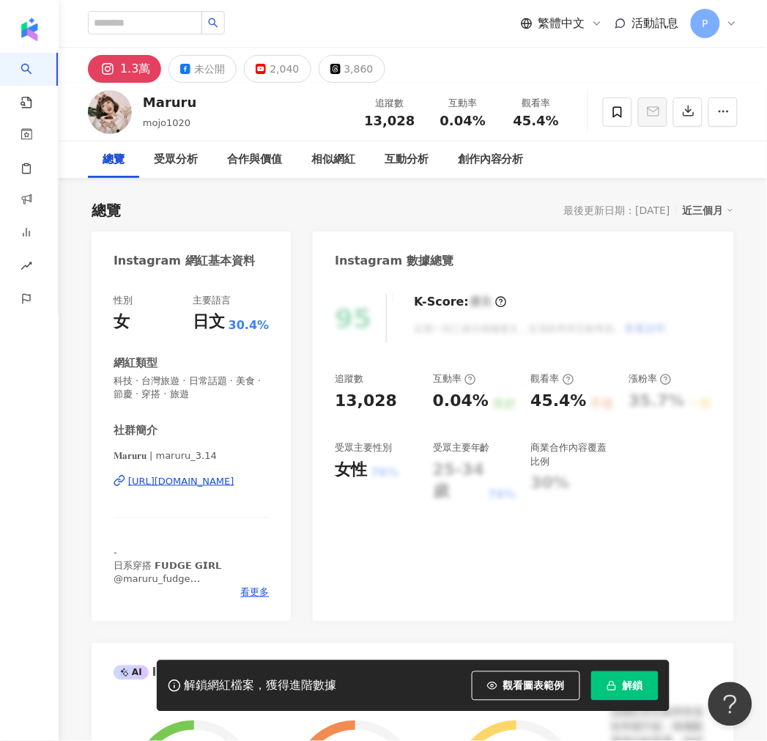
click at [174, 480] on div "https://www.instagram.com/maruru_3.14/" at bounding box center [181, 481] width 106 height 13
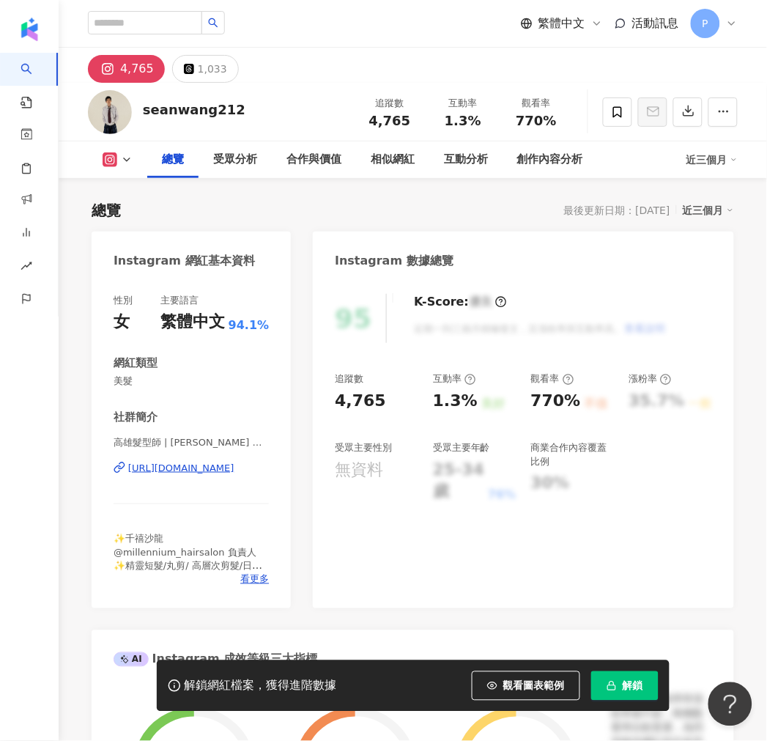
click at [159, 469] on div "https://www.instagram.com/seanwang212/" at bounding box center [181, 468] width 106 height 13
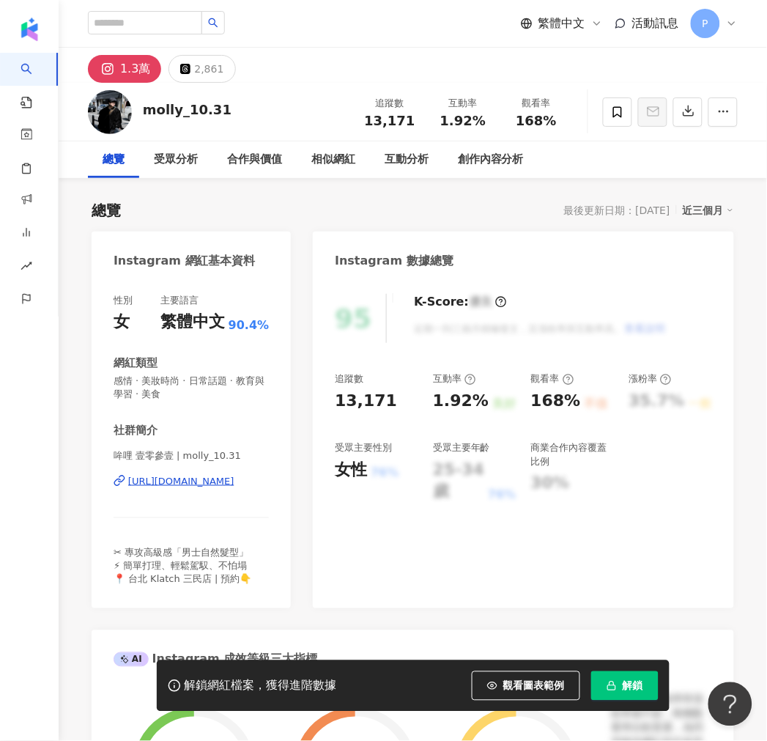
click at [174, 485] on div "https://www.instagram.com/molly_10.31/" at bounding box center [181, 481] width 106 height 13
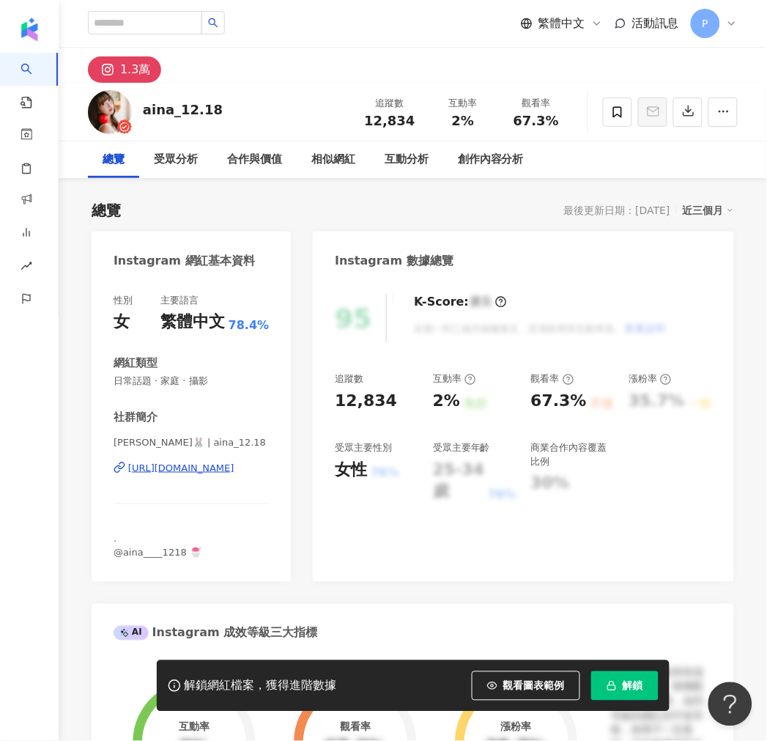
click at [196, 468] on div "https://www.instagram.com/aina_12.18/" at bounding box center [181, 468] width 106 height 13
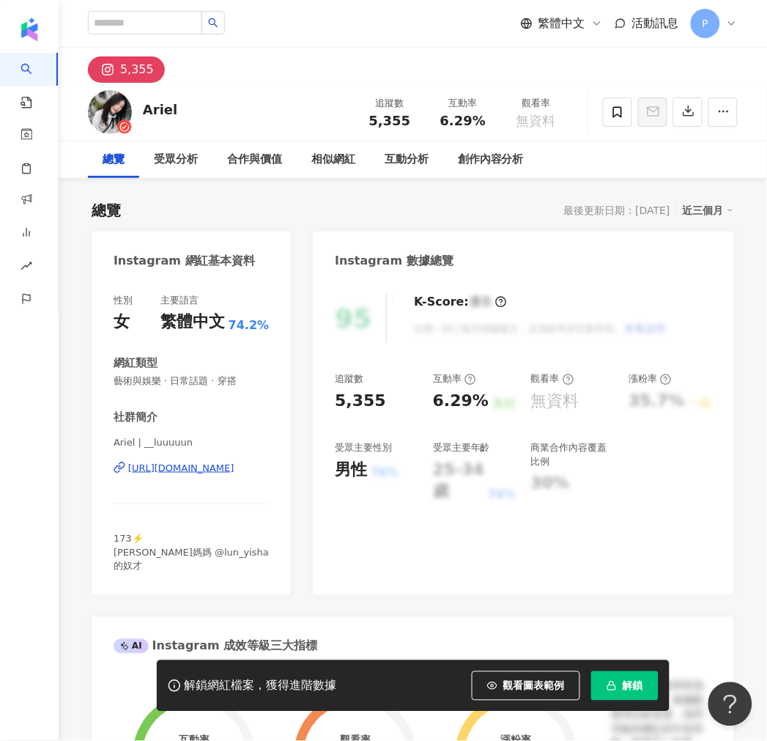
click at [196, 470] on div "https://www.instagram.com/__luuuuun/" at bounding box center [181, 468] width 106 height 13
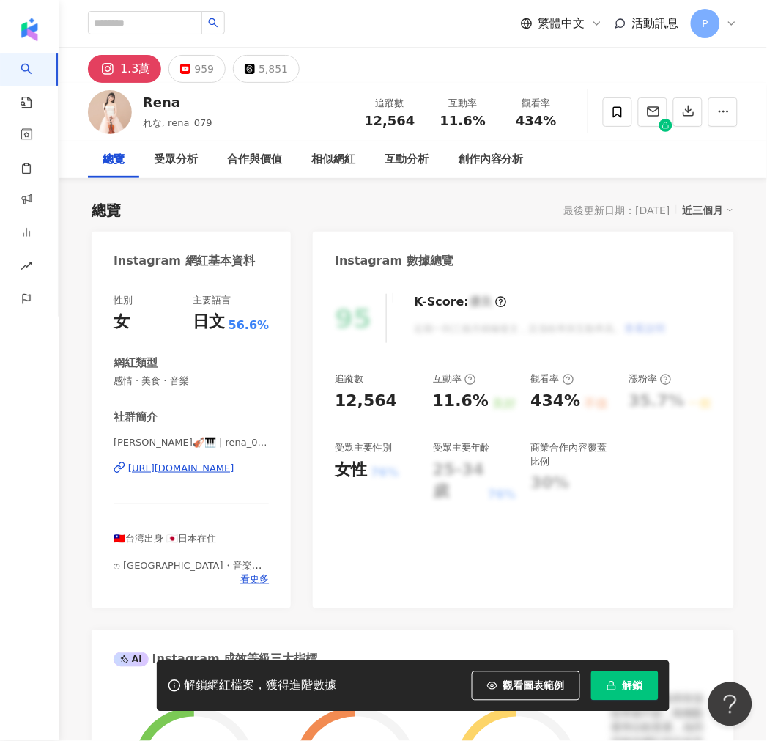
click at [184, 471] on div "https://www.instagram.com/rena_079/" at bounding box center [181, 468] width 106 height 13
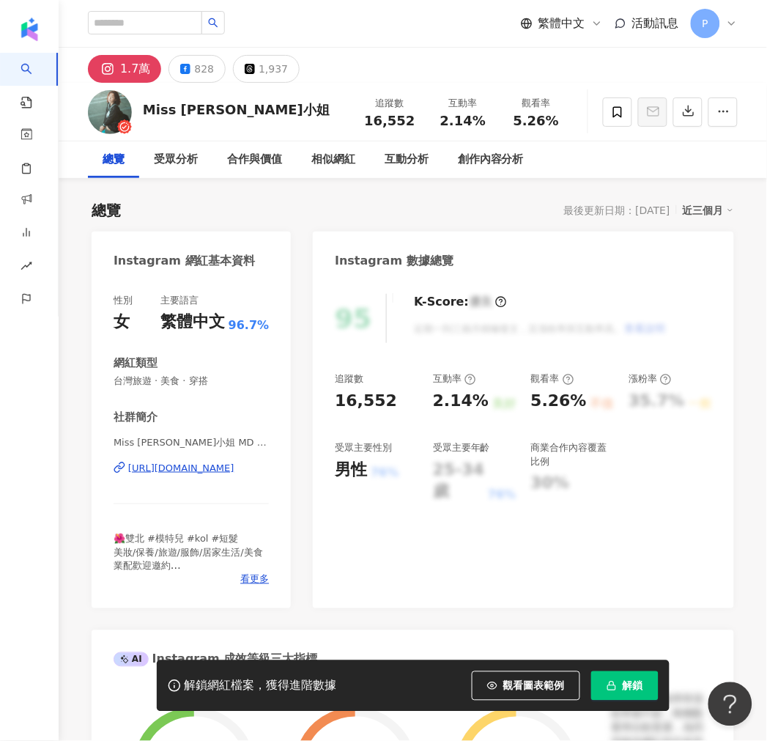
click at [188, 468] on div "[URL][DOMAIN_NAME]" at bounding box center [181, 468] width 106 height 13
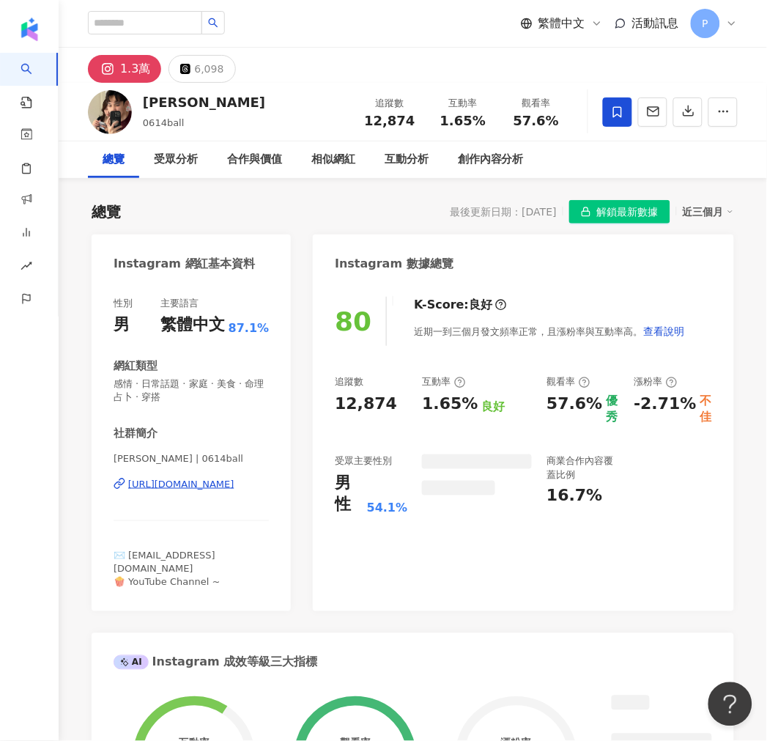
click at [216, 485] on div "https://www.instagram.com/0614ball/" at bounding box center [181, 484] width 106 height 13
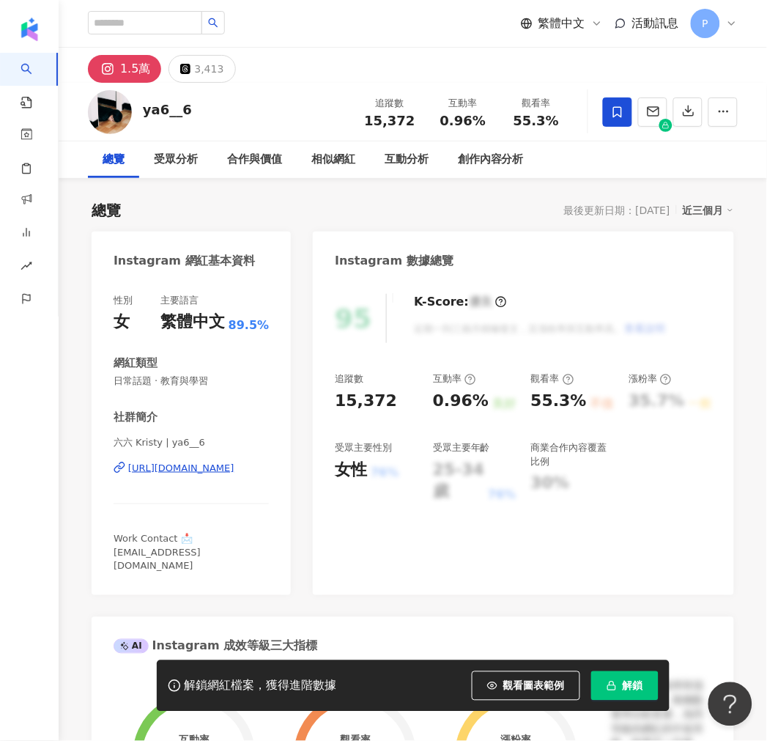
click at [172, 478] on div "六六 Kristy | ya6__6 https://www.instagram.com/ya6__6/" at bounding box center [191, 479] width 155 height 86
click at [174, 469] on div "https://www.instagram.com/ya6__6/" at bounding box center [181, 468] width 106 height 13
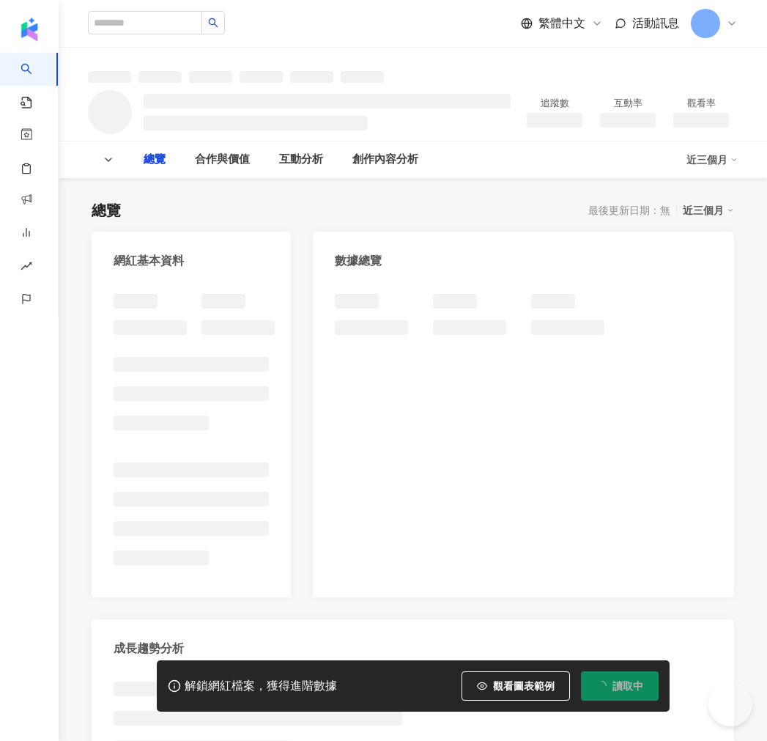
type input "****"
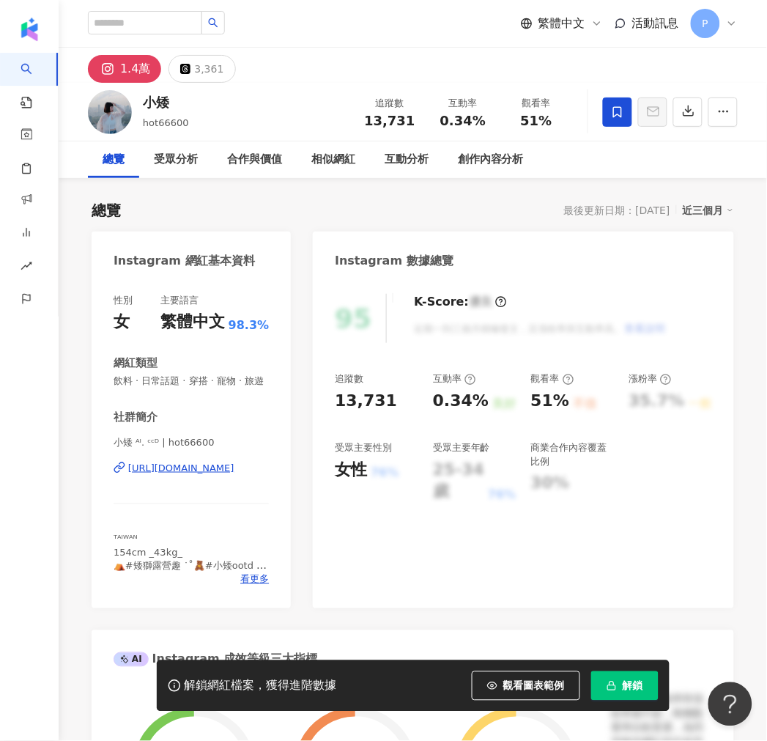
click at [144, 475] on div "https://www.instagram.com/hot66600/" at bounding box center [181, 468] width 106 height 13
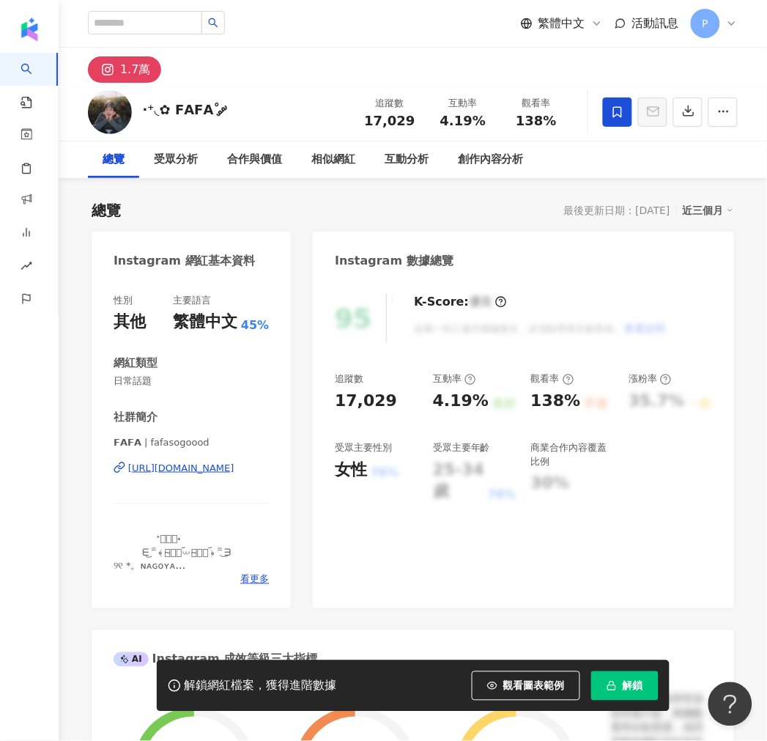
click at [211, 474] on div "https://www.instagram.com/fafasogoood/" at bounding box center [181, 468] width 106 height 13
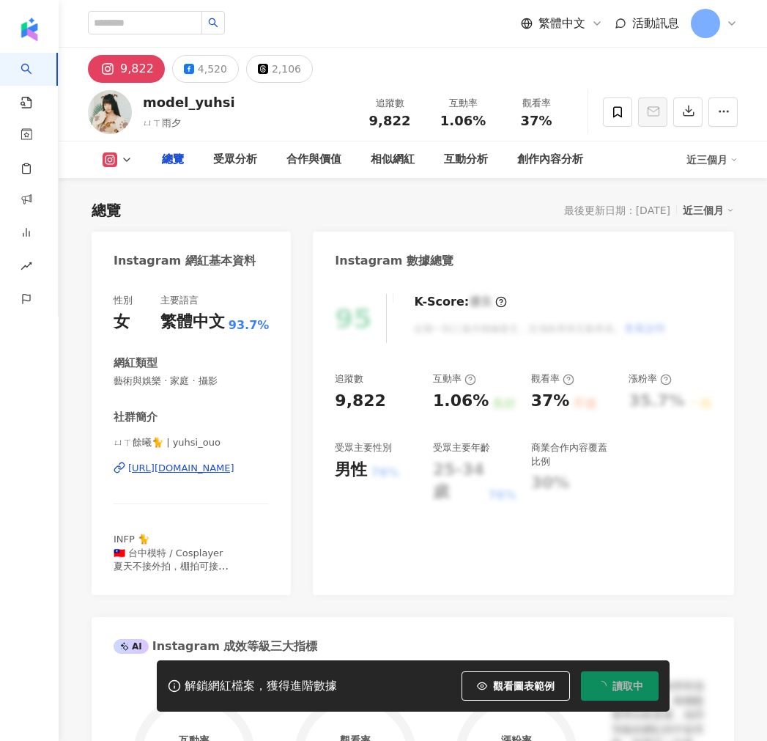
type input "****"
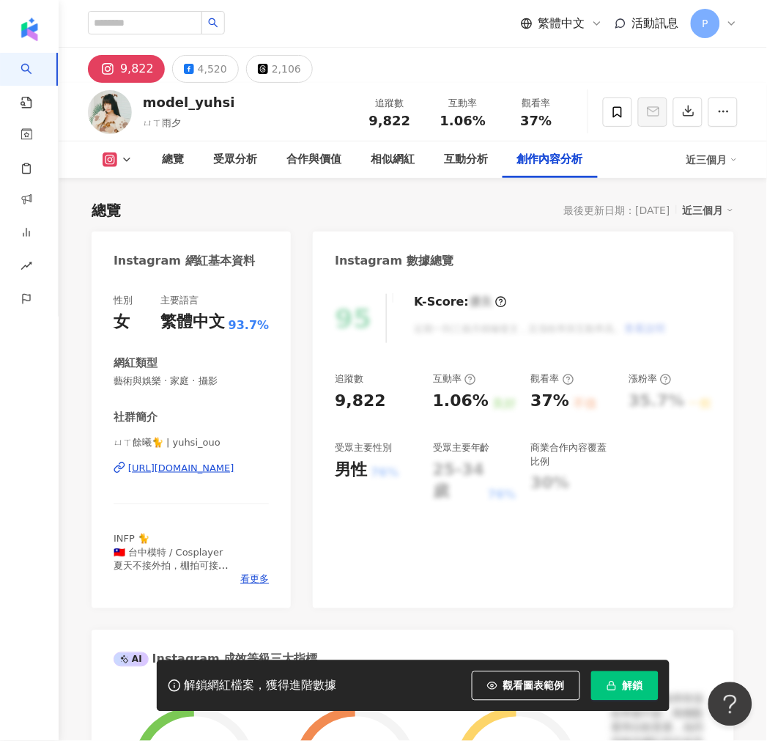
click at [224, 465] on div "https://www.instagram.com/yuhsi_ouo/" at bounding box center [181, 468] width 106 height 13
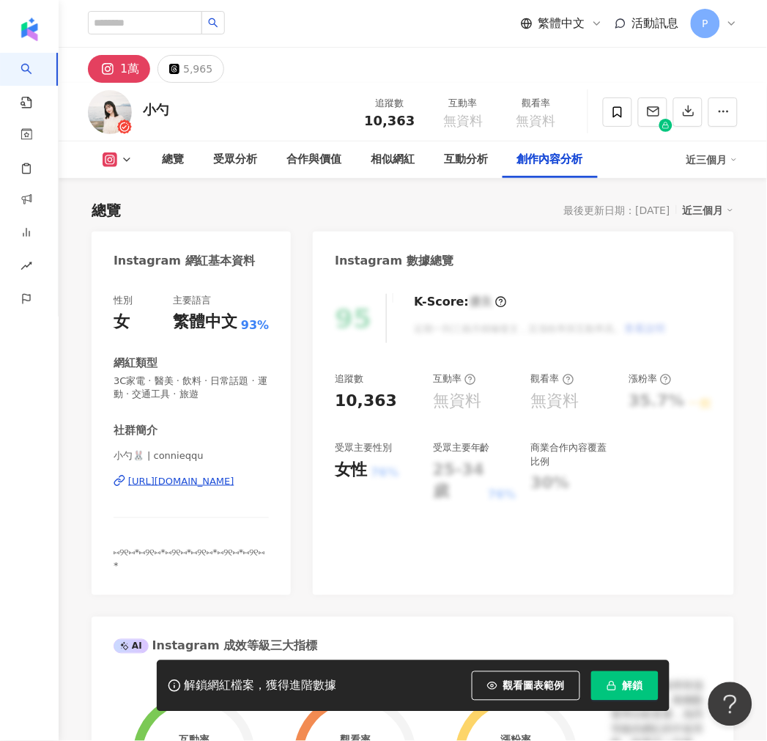
click at [225, 486] on div "https://www.instagram.com/connieqqu/" at bounding box center [181, 481] width 106 height 13
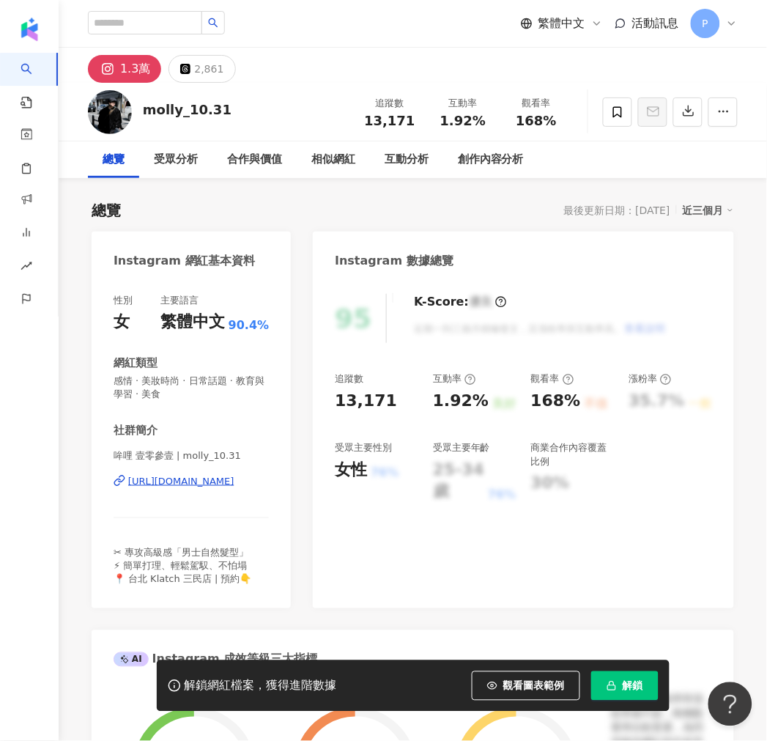
click at [198, 484] on div "https://www.instagram.com/molly_10.31/" at bounding box center [181, 481] width 106 height 13
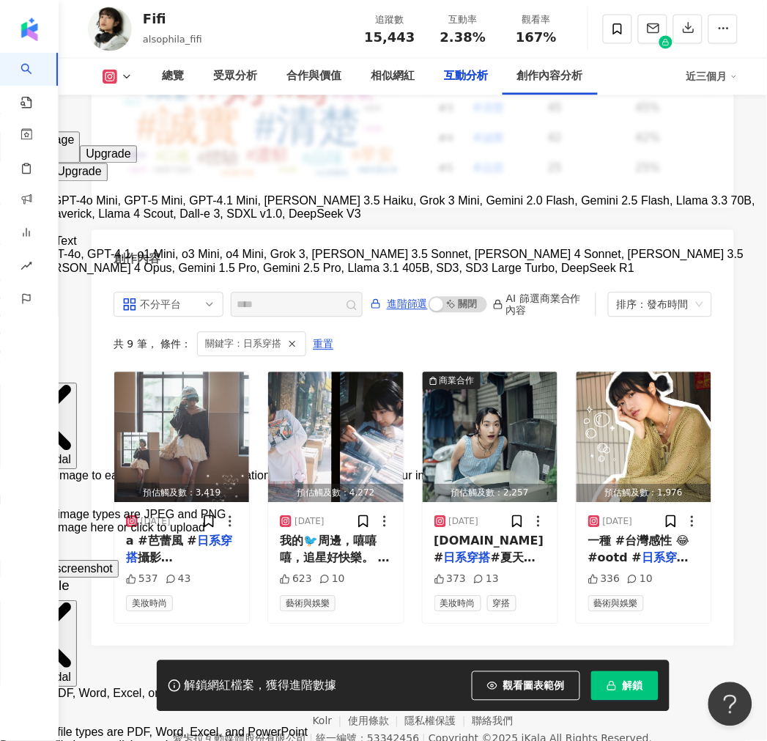
scroll to position [4386, 0]
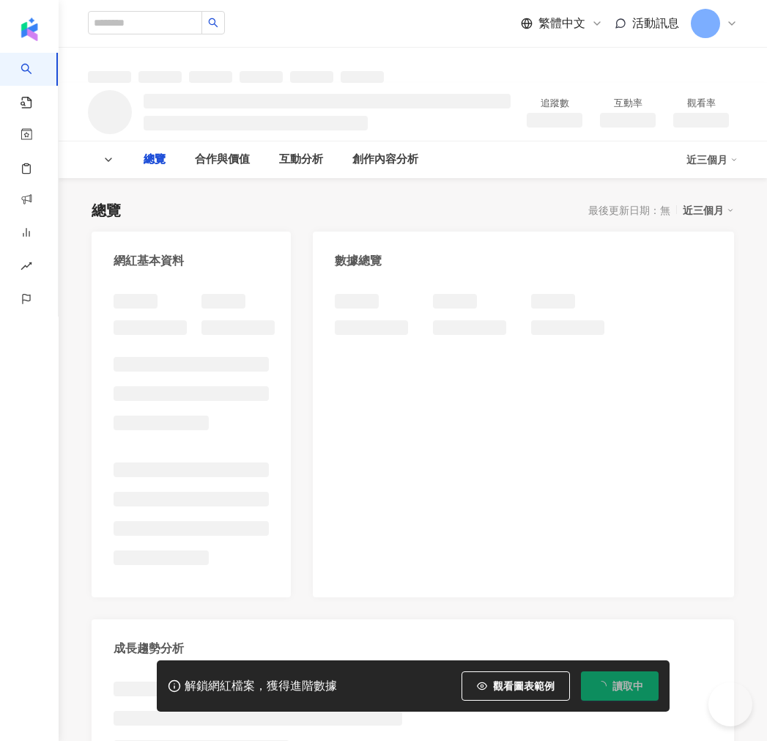
type input "****"
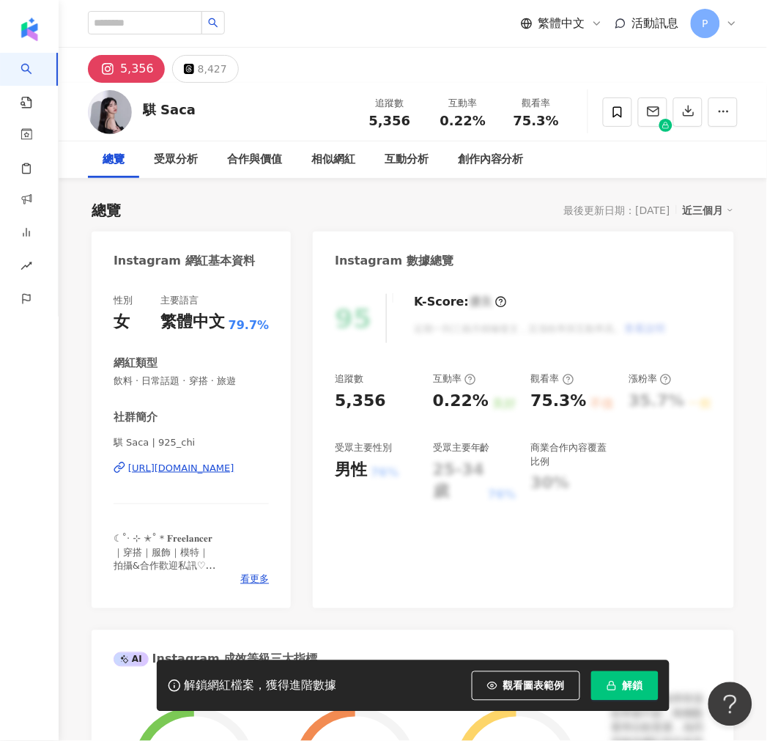
click at [216, 473] on div "https://www.instagram.com/925_chi/" at bounding box center [181, 468] width 106 height 13
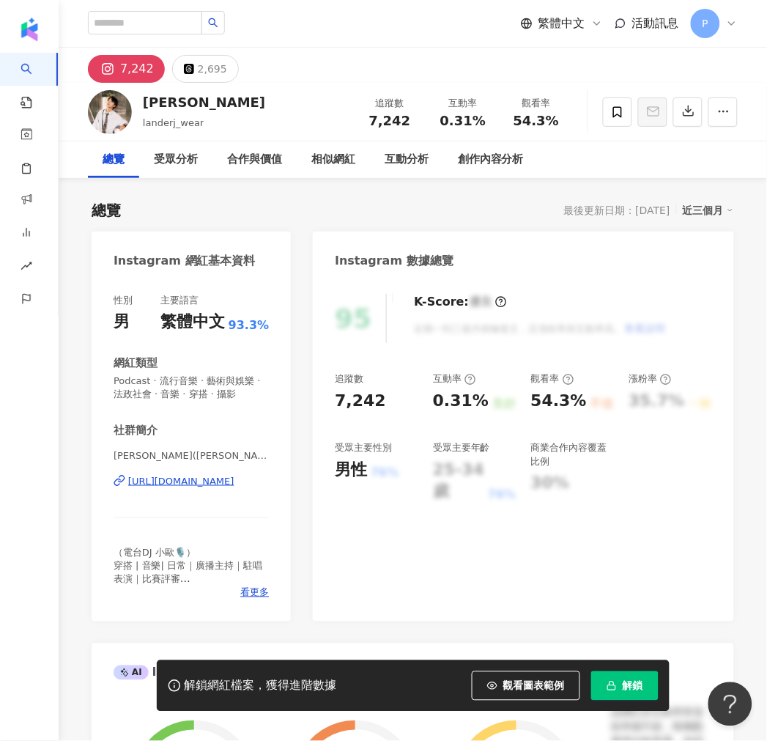
click at [187, 484] on div "[URL][DOMAIN_NAME]" at bounding box center [181, 481] width 106 height 13
